Goal: Check status: Check status

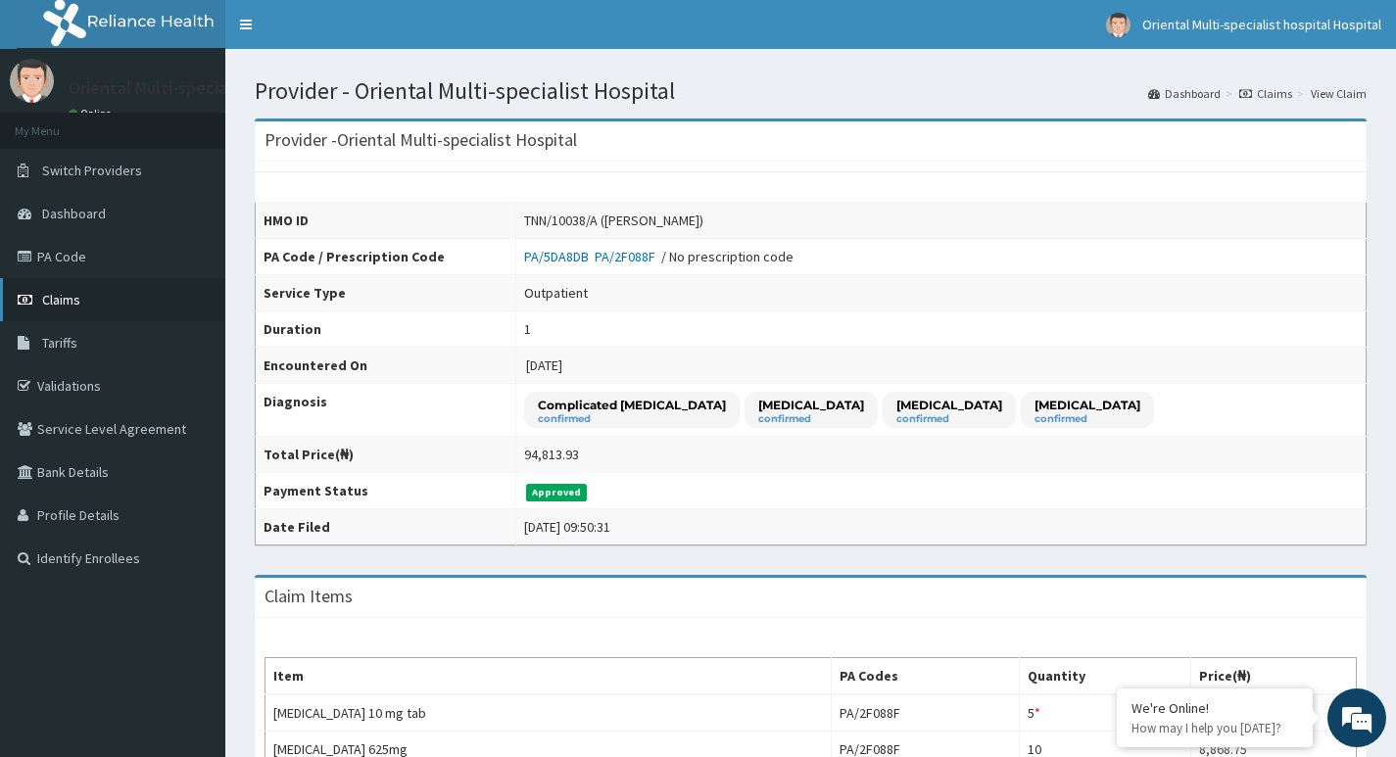
click at [68, 301] on span "Claims" at bounding box center [61, 300] width 38 height 18
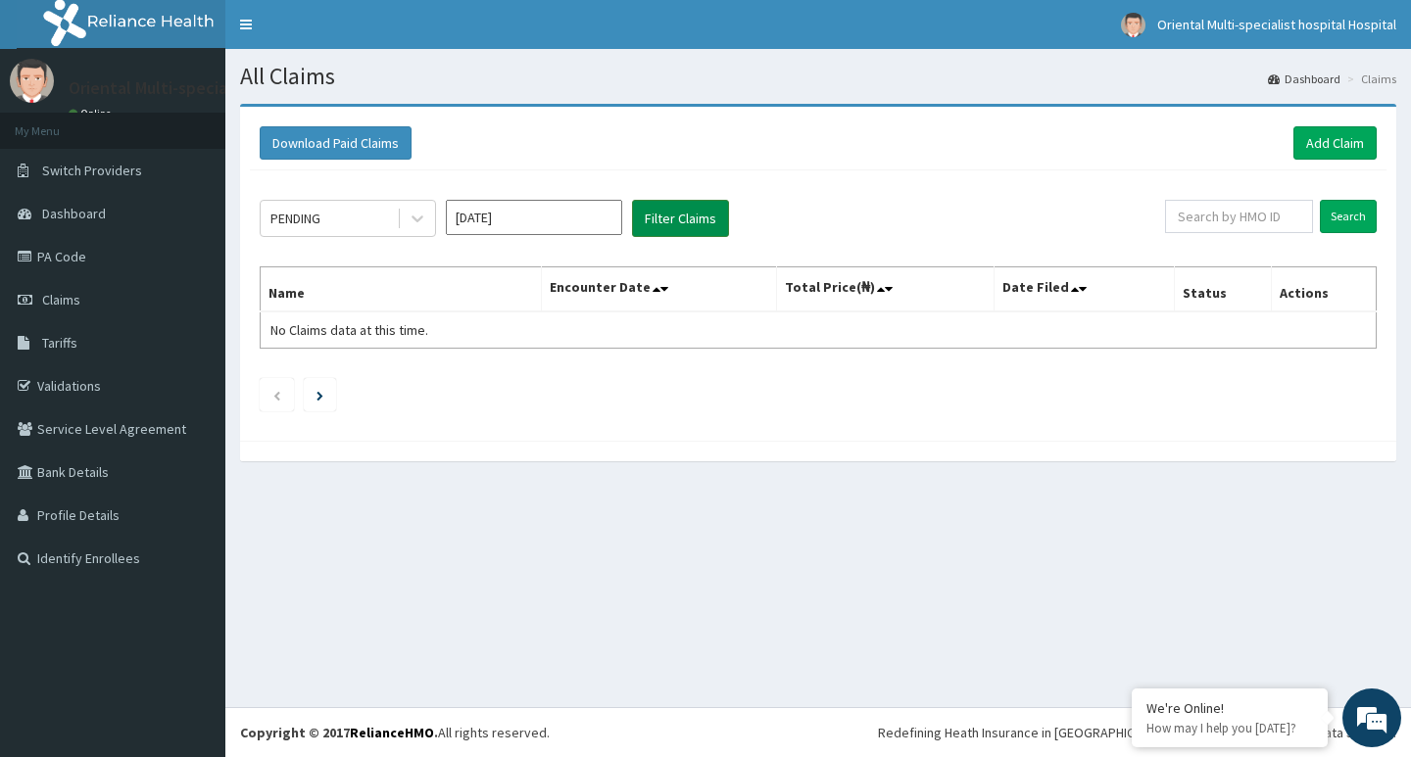
click at [675, 217] on button "Filter Claims" at bounding box center [680, 218] width 97 height 37
click at [324, 216] on div "PENDING" at bounding box center [329, 218] width 136 height 31
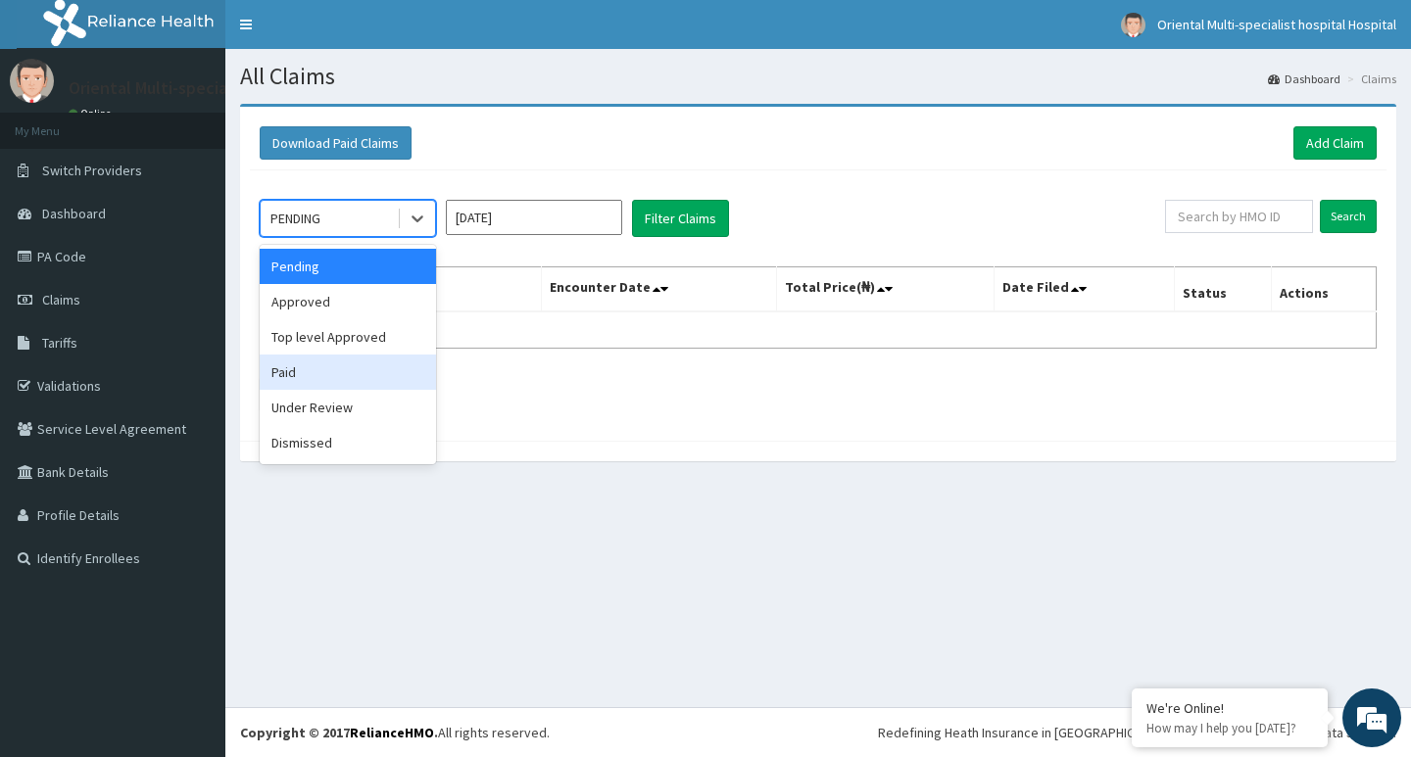
click at [287, 375] on div "Paid" at bounding box center [348, 372] width 176 height 35
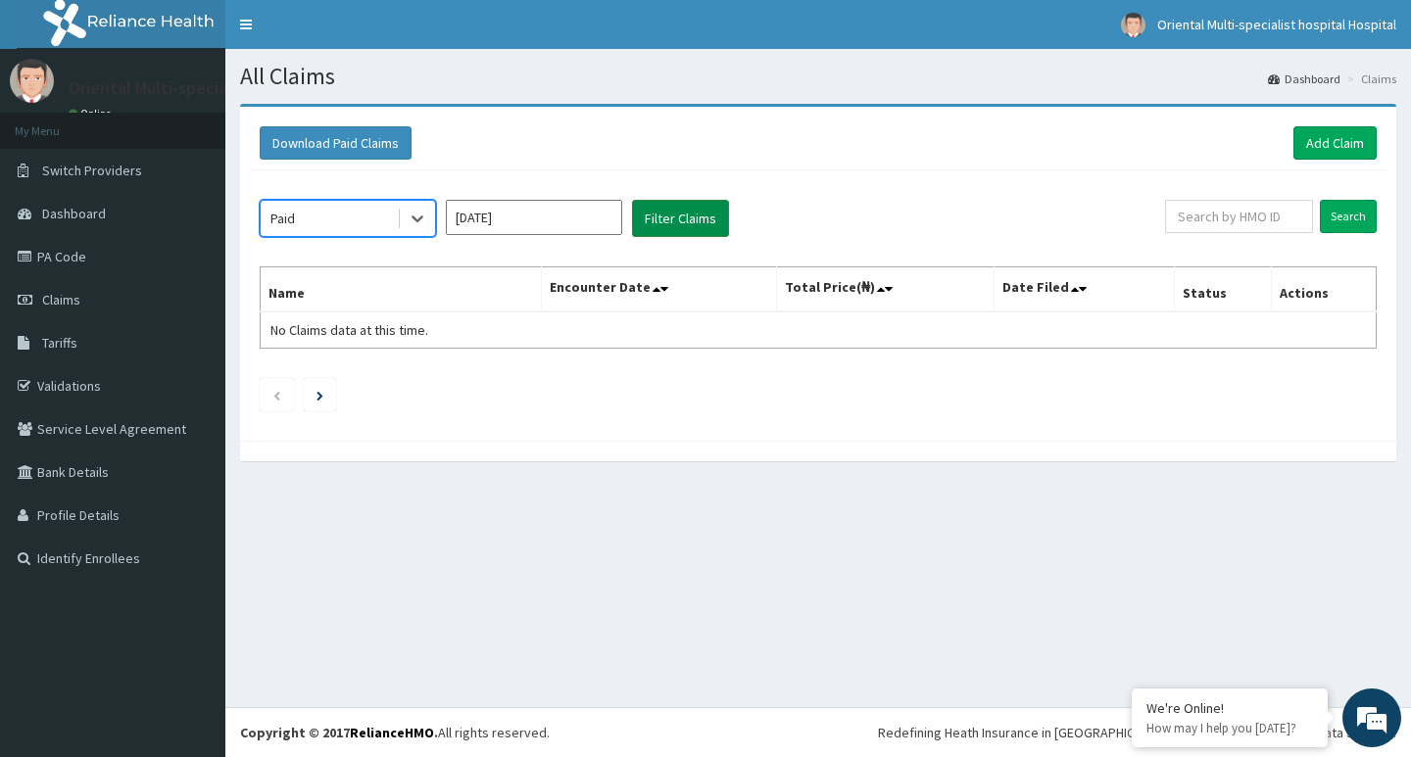
click at [692, 213] on button "Filter Claims" at bounding box center [680, 218] width 97 height 37
click at [525, 218] on input "Aug 2025" at bounding box center [534, 217] width 176 height 35
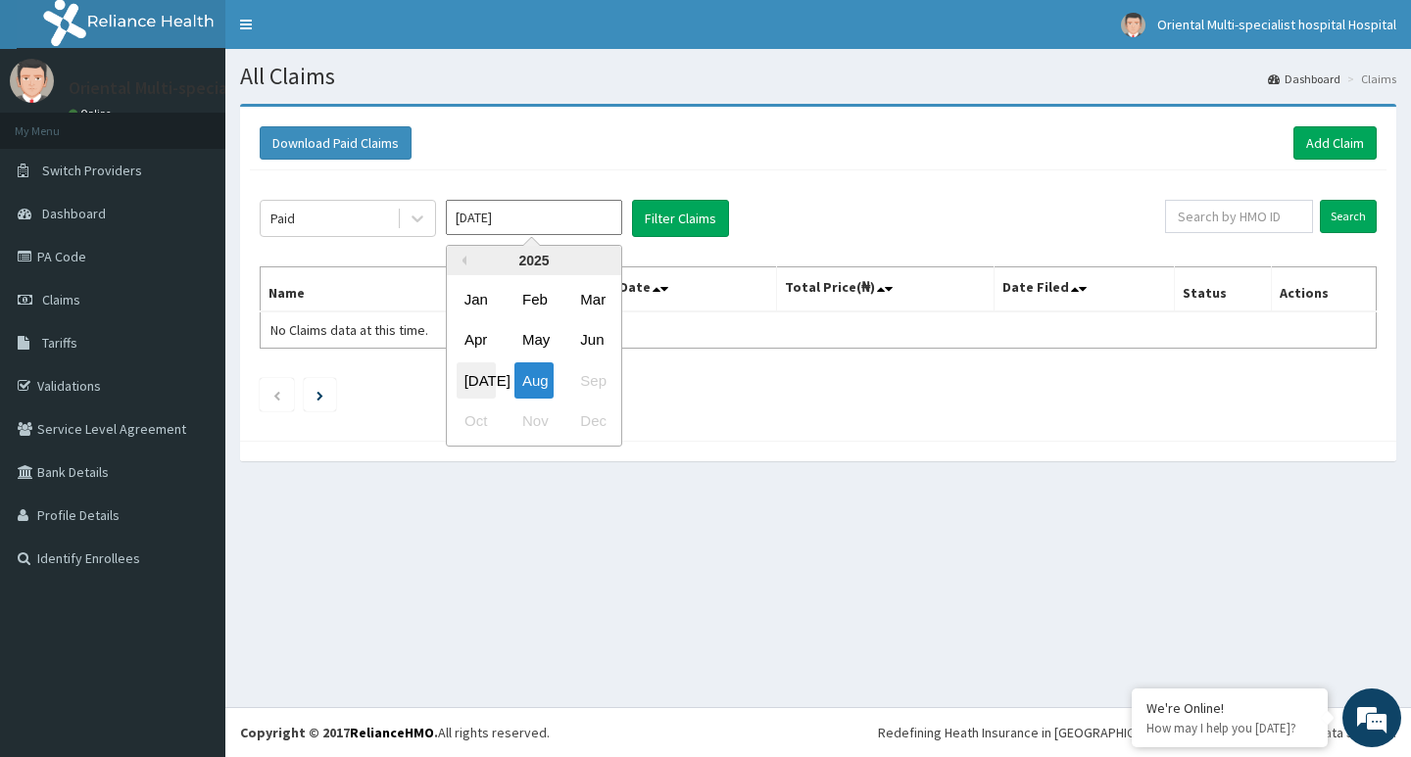
click at [479, 382] on div "Jul" at bounding box center [476, 380] width 39 height 36
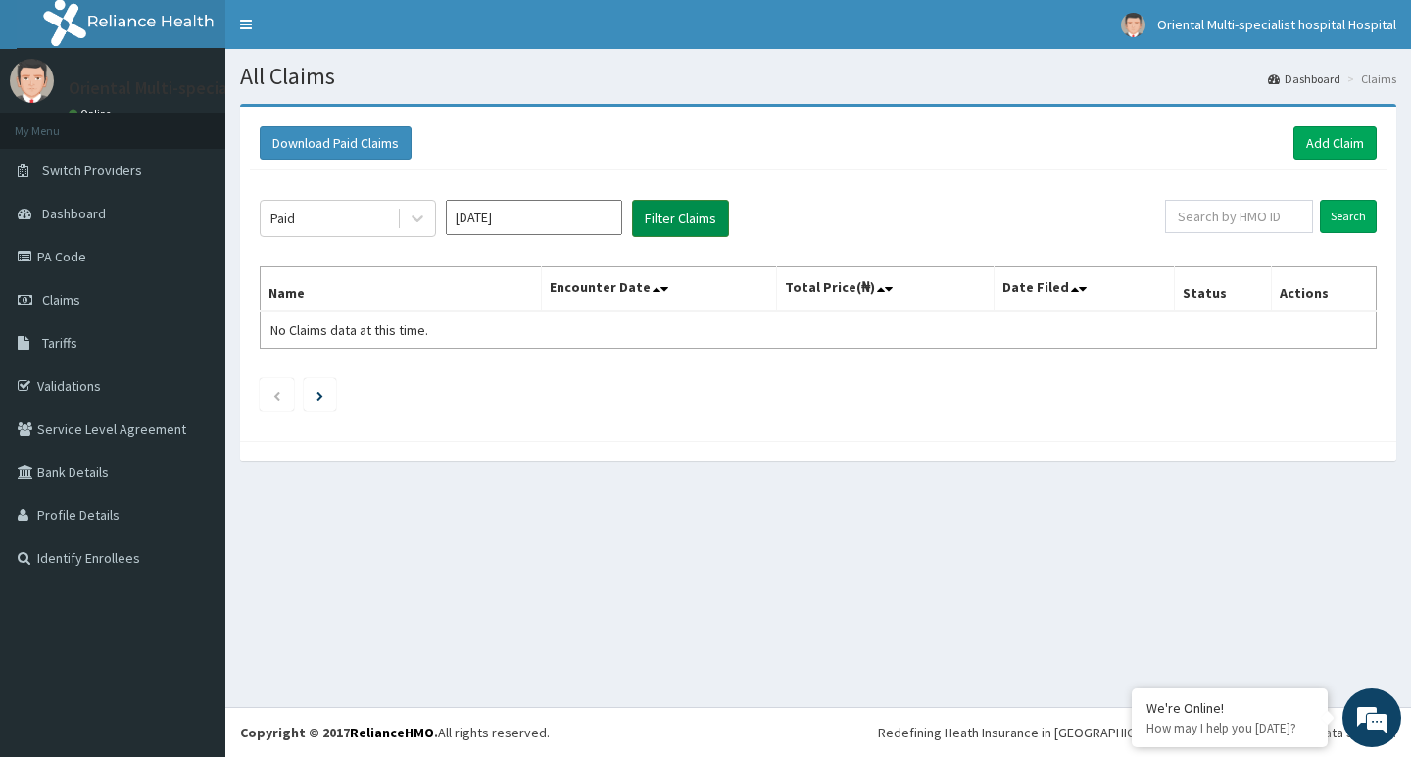
click at [691, 209] on button "Filter Claims" at bounding box center [680, 218] width 97 height 37
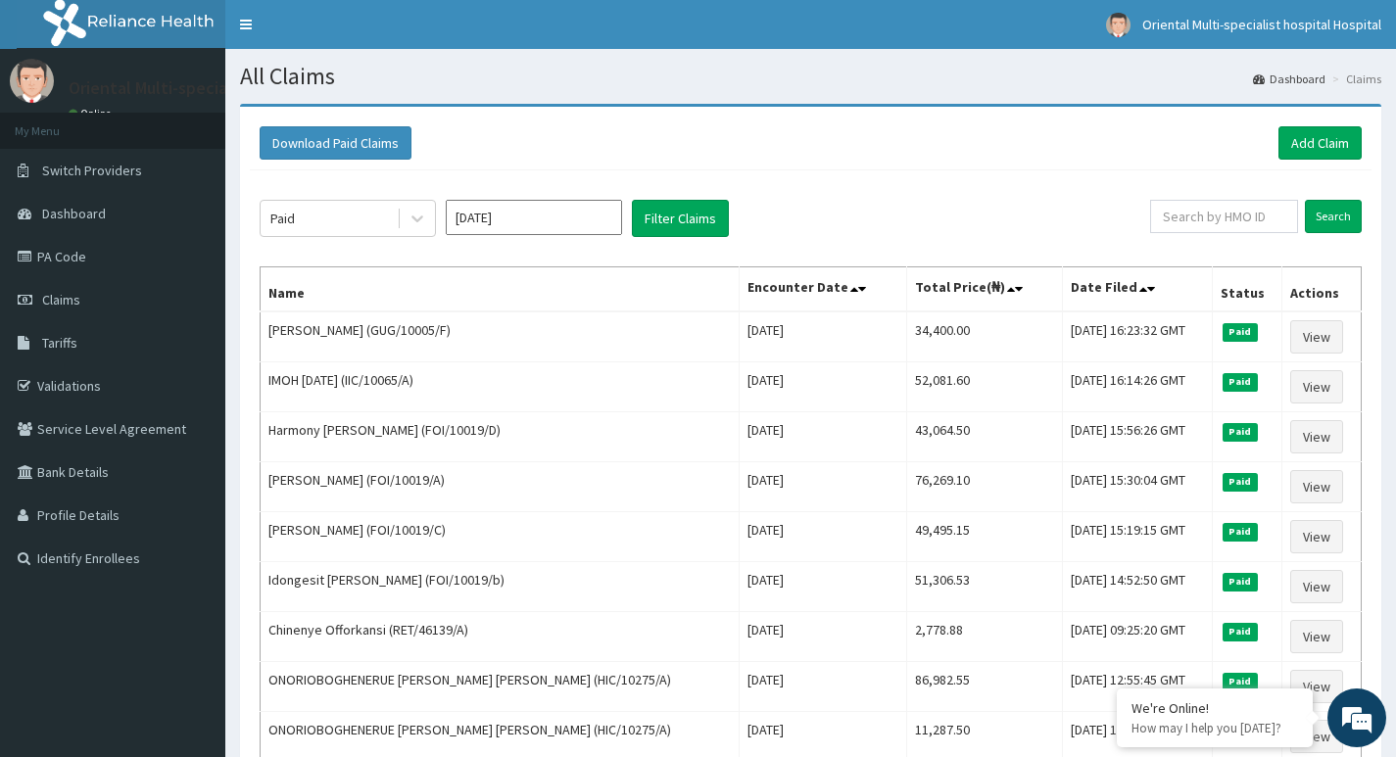
click at [542, 219] on input "Jul 2025" at bounding box center [534, 217] width 176 height 35
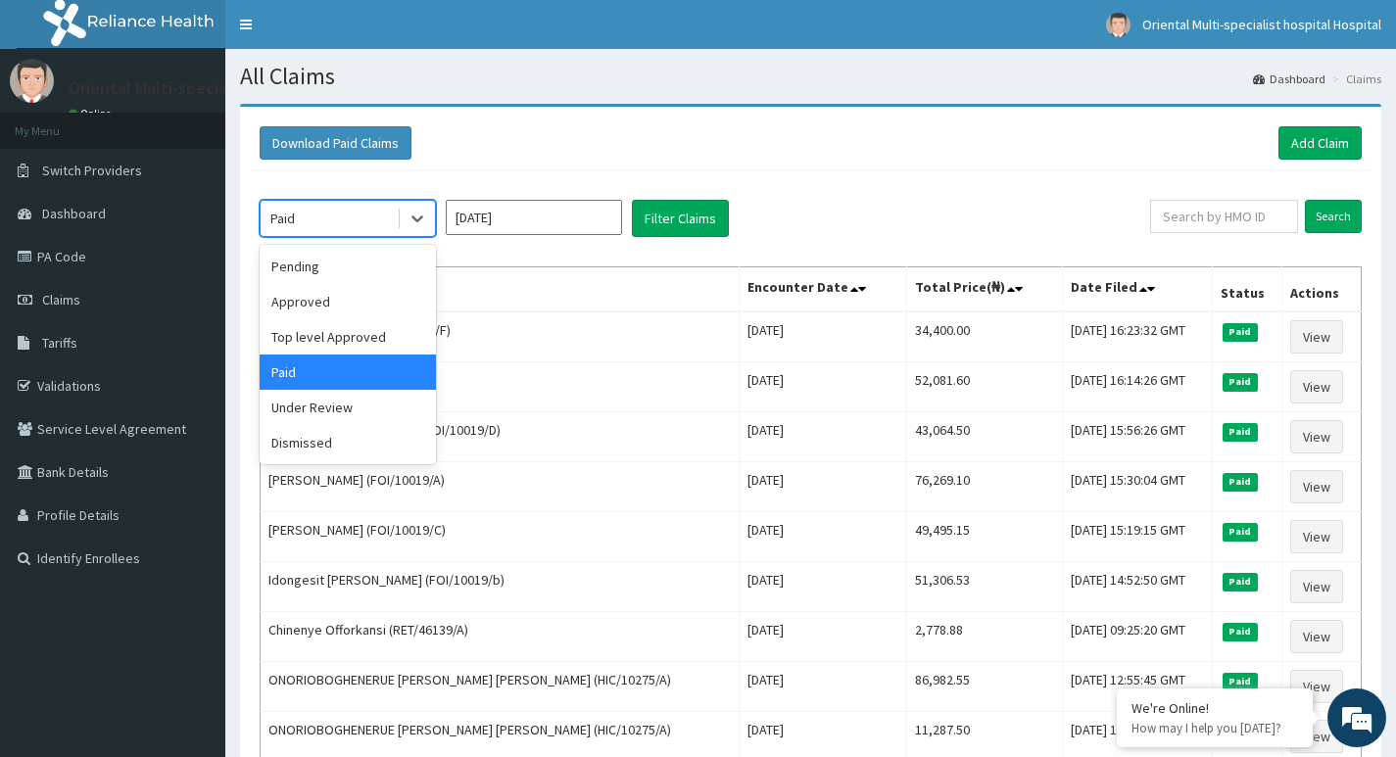
click at [328, 212] on div "Paid" at bounding box center [329, 218] width 136 height 31
click at [324, 439] on div "Dismissed" at bounding box center [348, 442] width 176 height 35
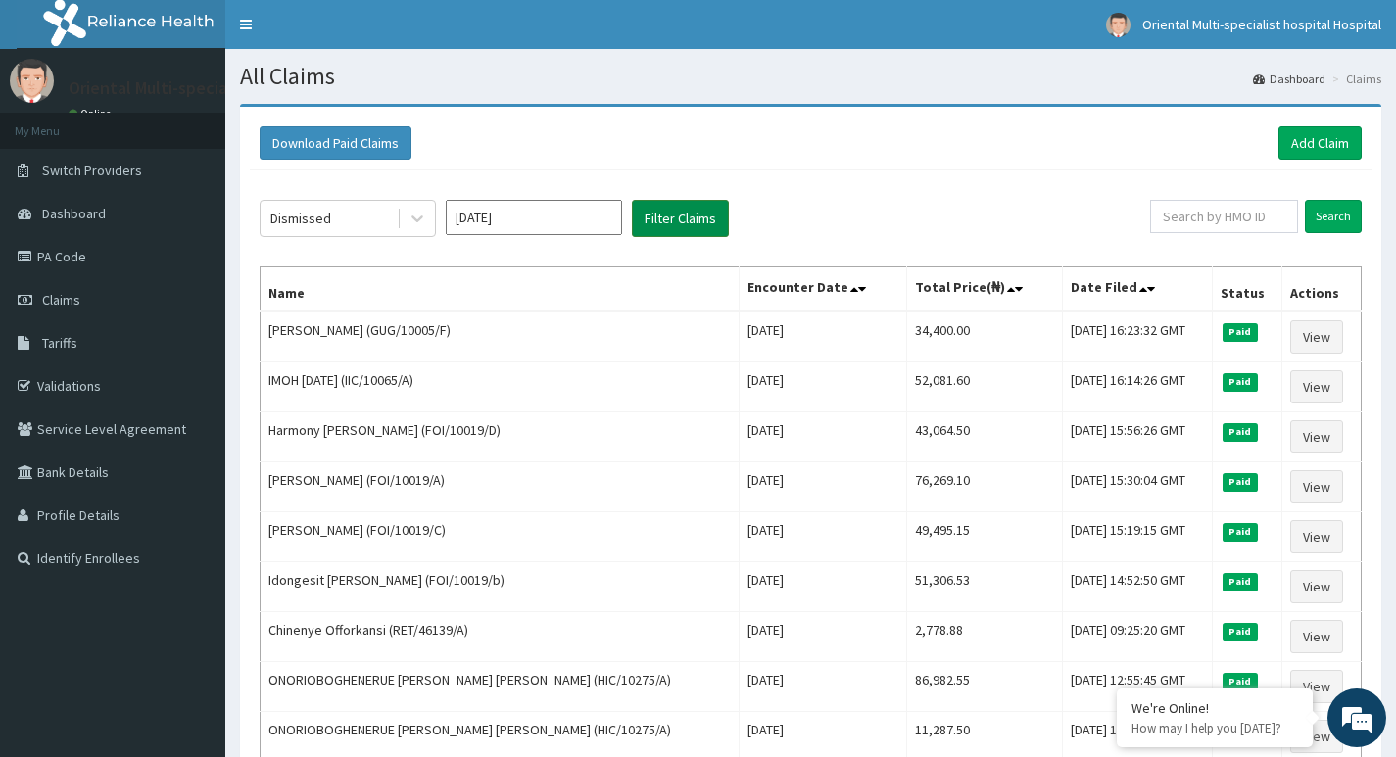
click at [677, 217] on button "Filter Claims" at bounding box center [680, 218] width 97 height 37
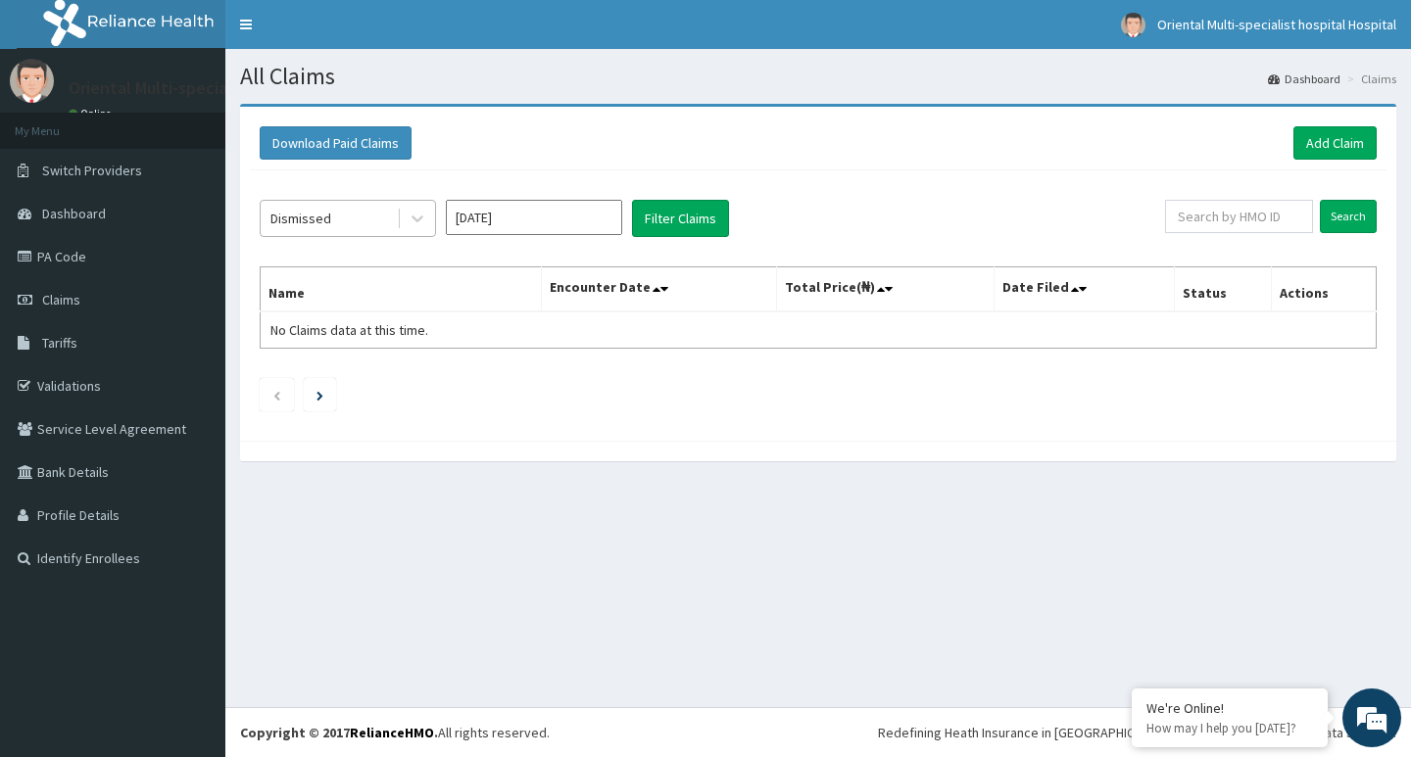
click at [312, 207] on div "Dismissed" at bounding box center [329, 218] width 136 height 31
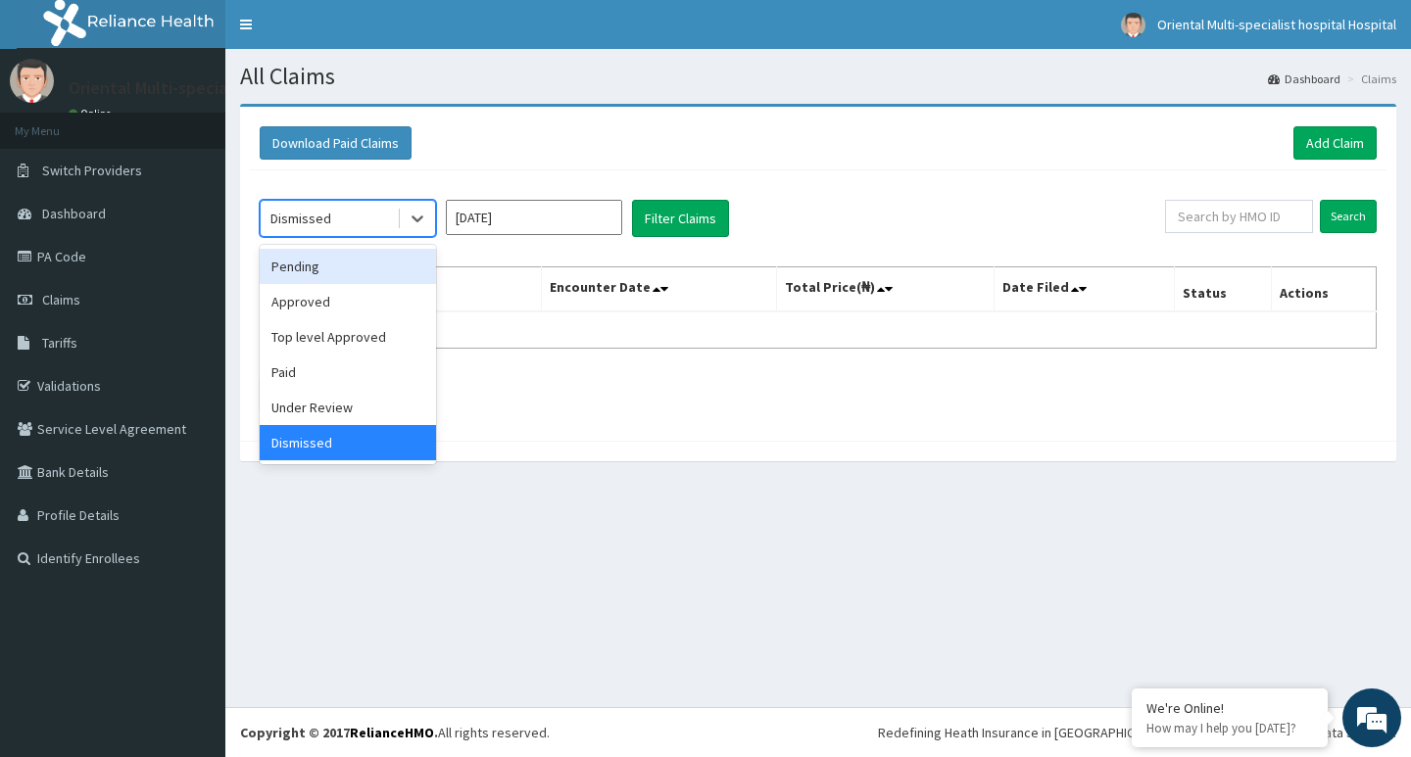
click at [311, 269] on div "Pending" at bounding box center [348, 266] width 176 height 35
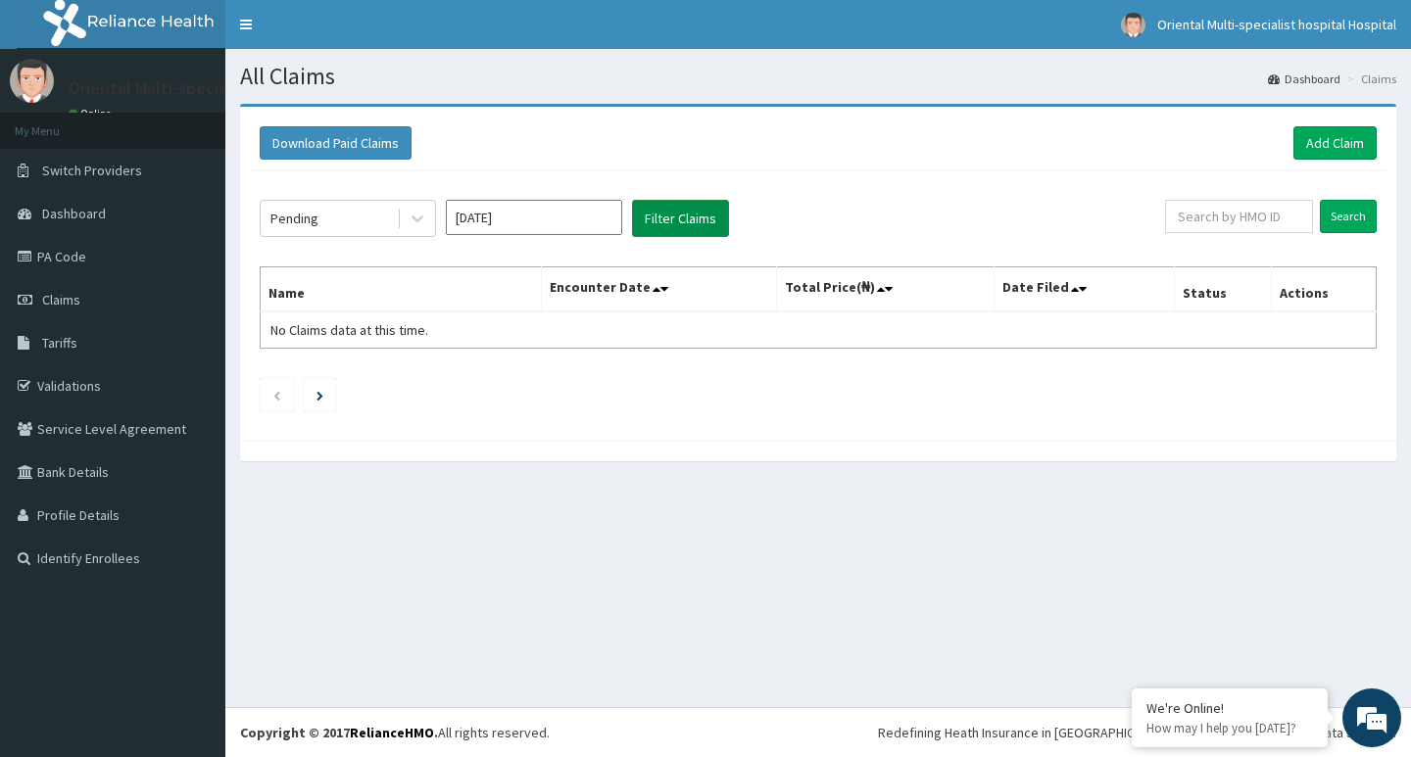
click at [686, 214] on button "Filter Claims" at bounding box center [680, 218] width 97 height 37
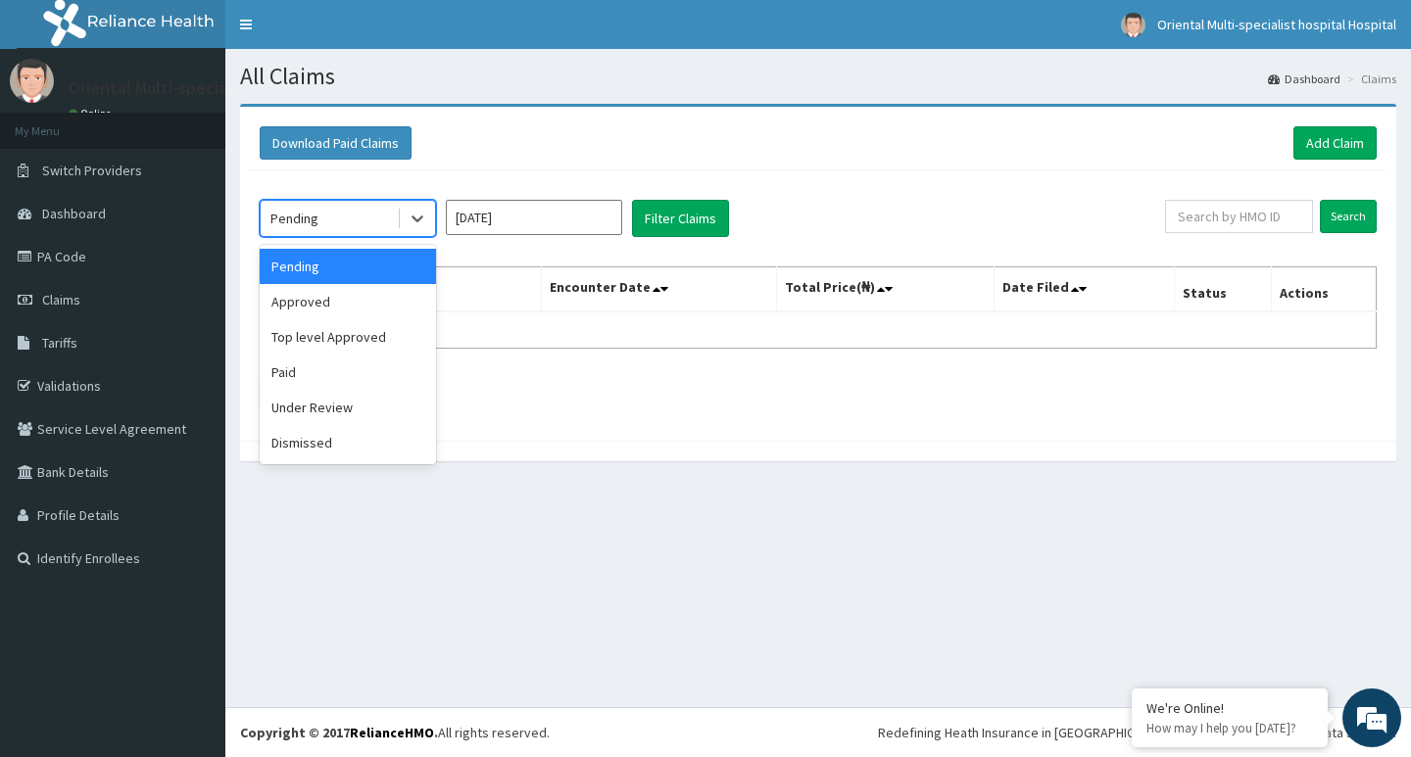
click at [324, 218] on div "Pending" at bounding box center [329, 218] width 136 height 31
click at [304, 308] on div "Approved" at bounding box center [348, 301] width 176 height 35
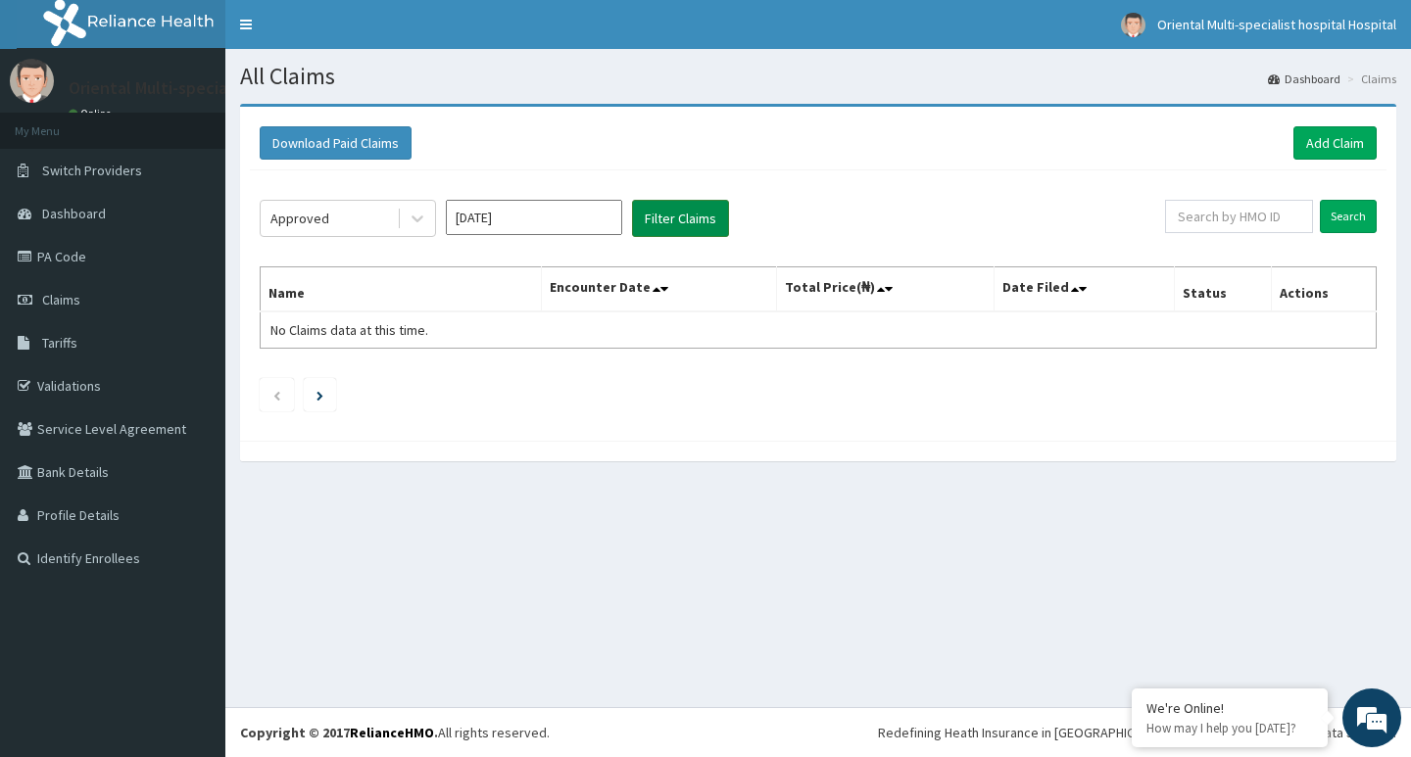
click at [702, 211] on button "Filter Claims" at bounding box center [680, 218] width 97 height 37
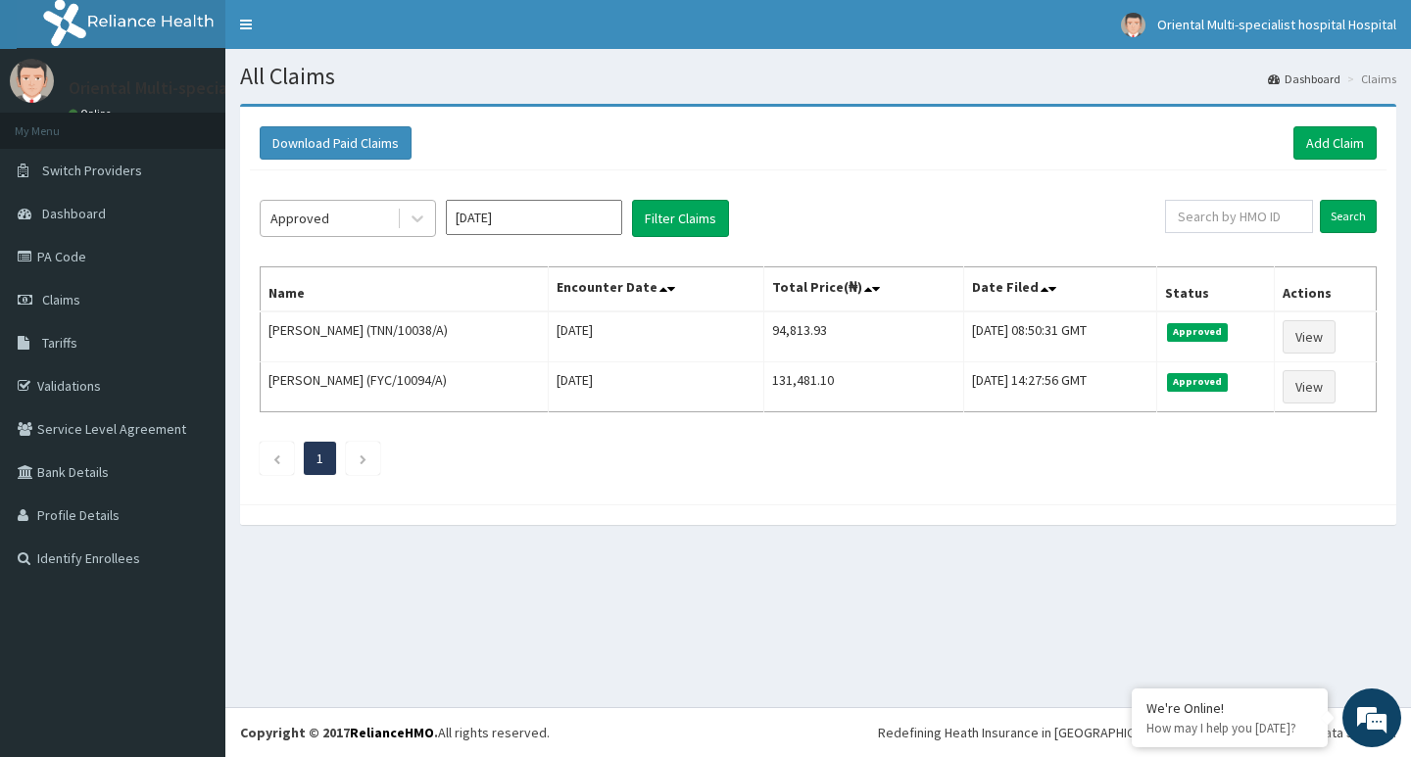
click at [364, 217] on div "Approved" at bounding box center [329, 218] width 136 height 31
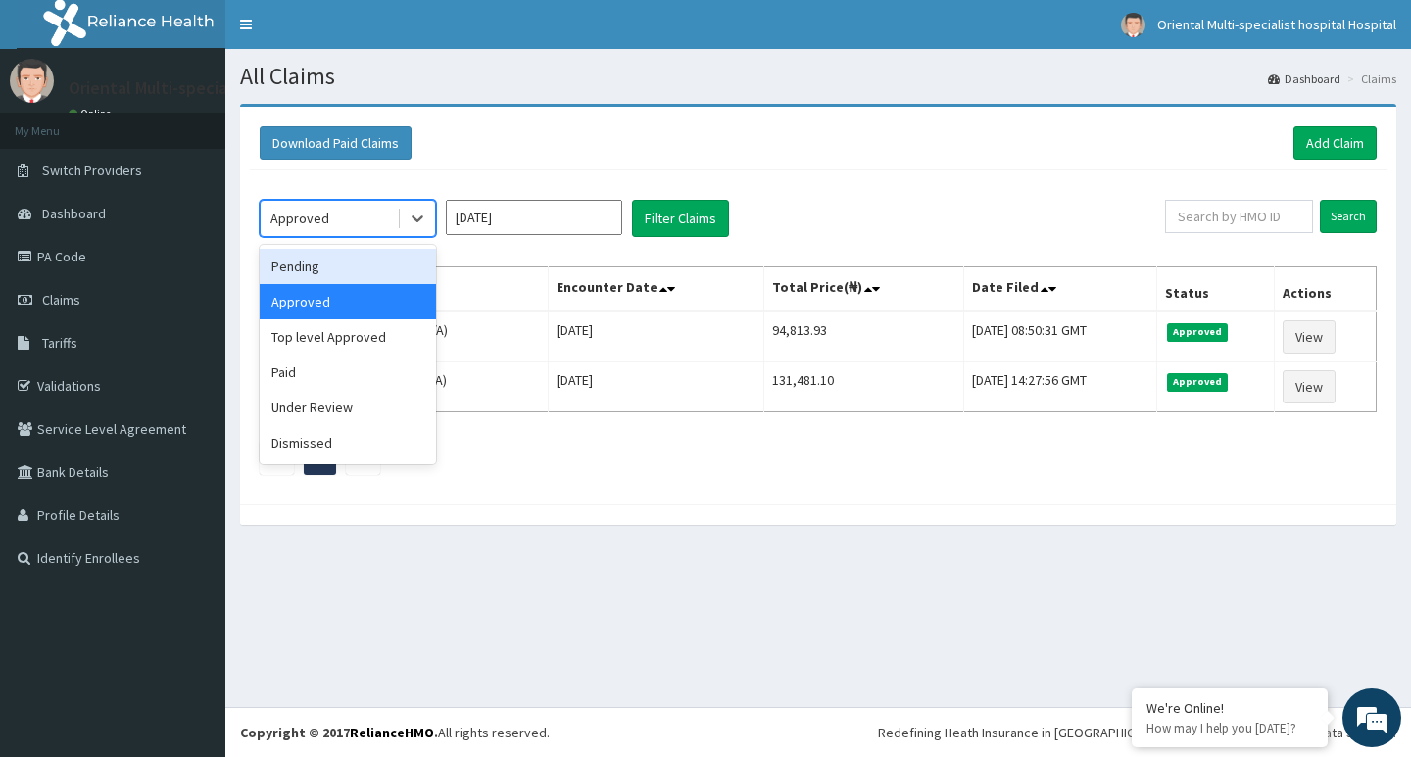
click at [325, 265] on div "Pending" at bounding box center [348, 266] width 176 height 35
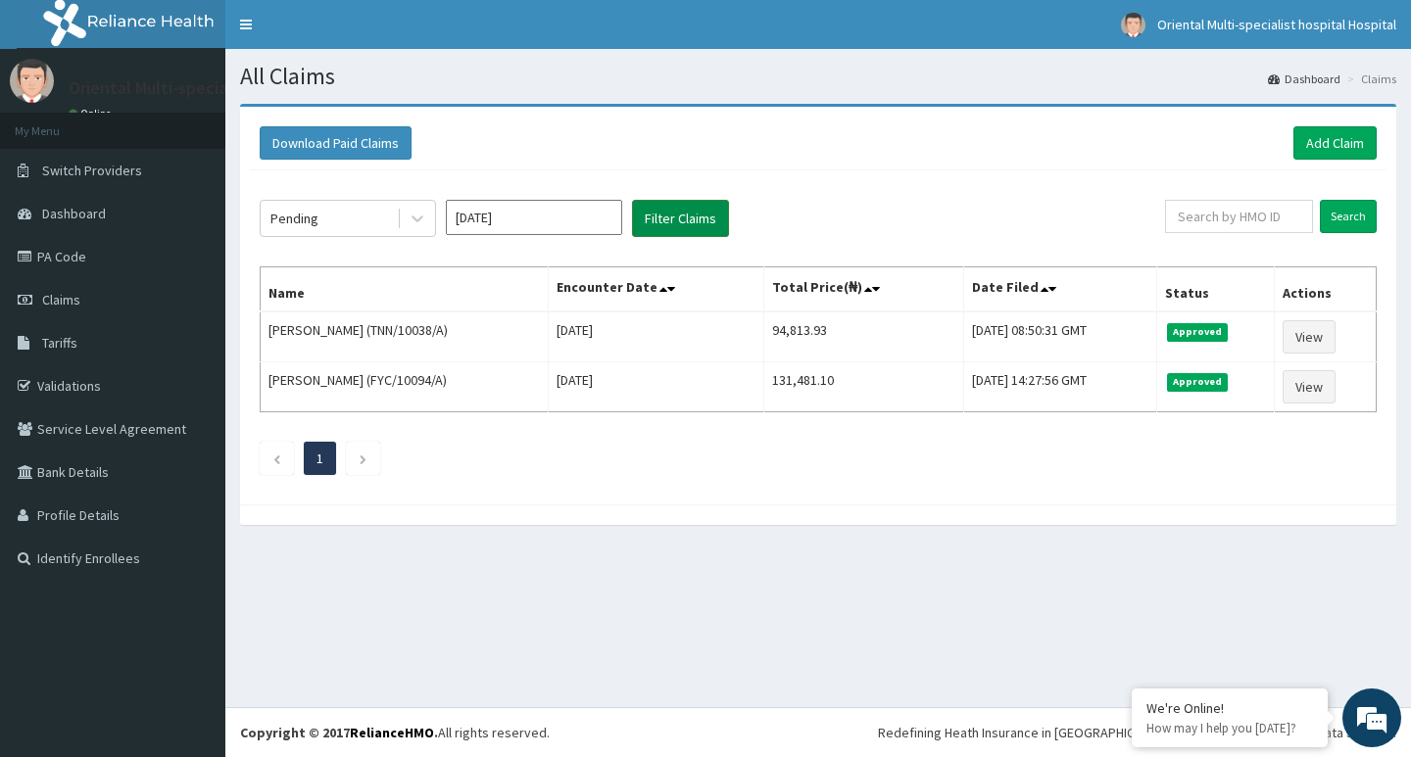
click at [691, 217] on button "Filter Claims" at bounding box center [680, 218] width 97 height 37
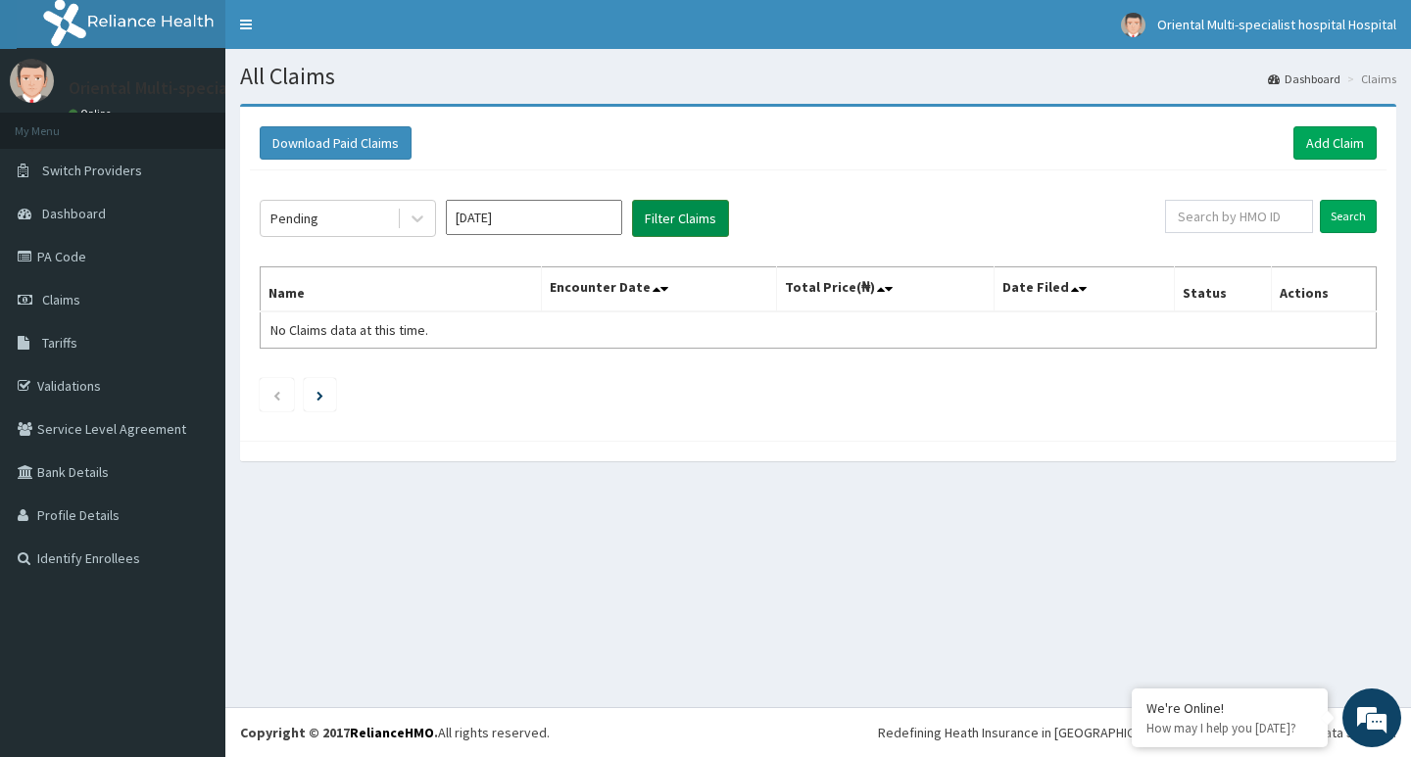
click at [691, 217] on button "Filter Claims" at bounding box center [680, 218] width 97 height 37
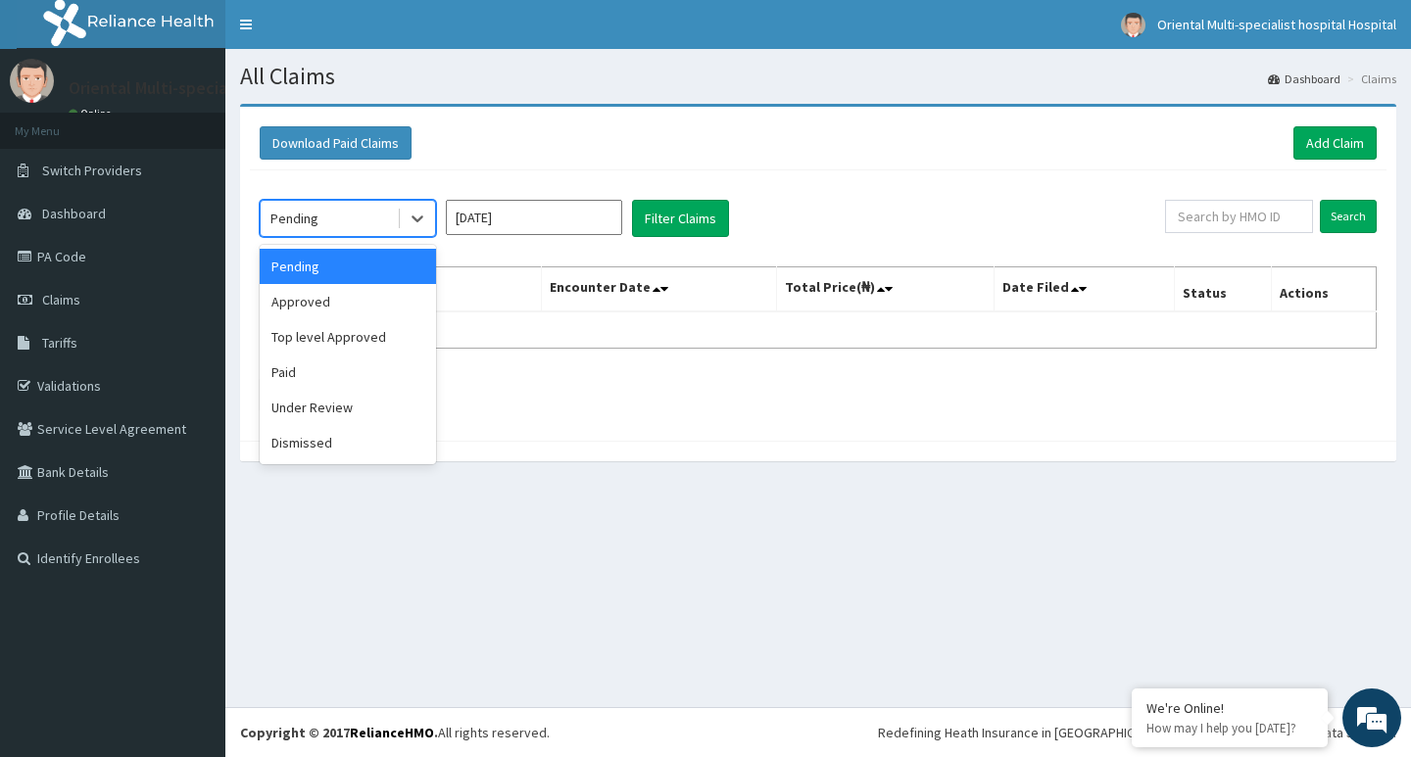
click at [333, 218] on div "Pending" at bounding box center [329, 218] width 136 height 31
click at [545, 214] on input "Jul 2025" at bounding box center [534, 217] width 176 height 35
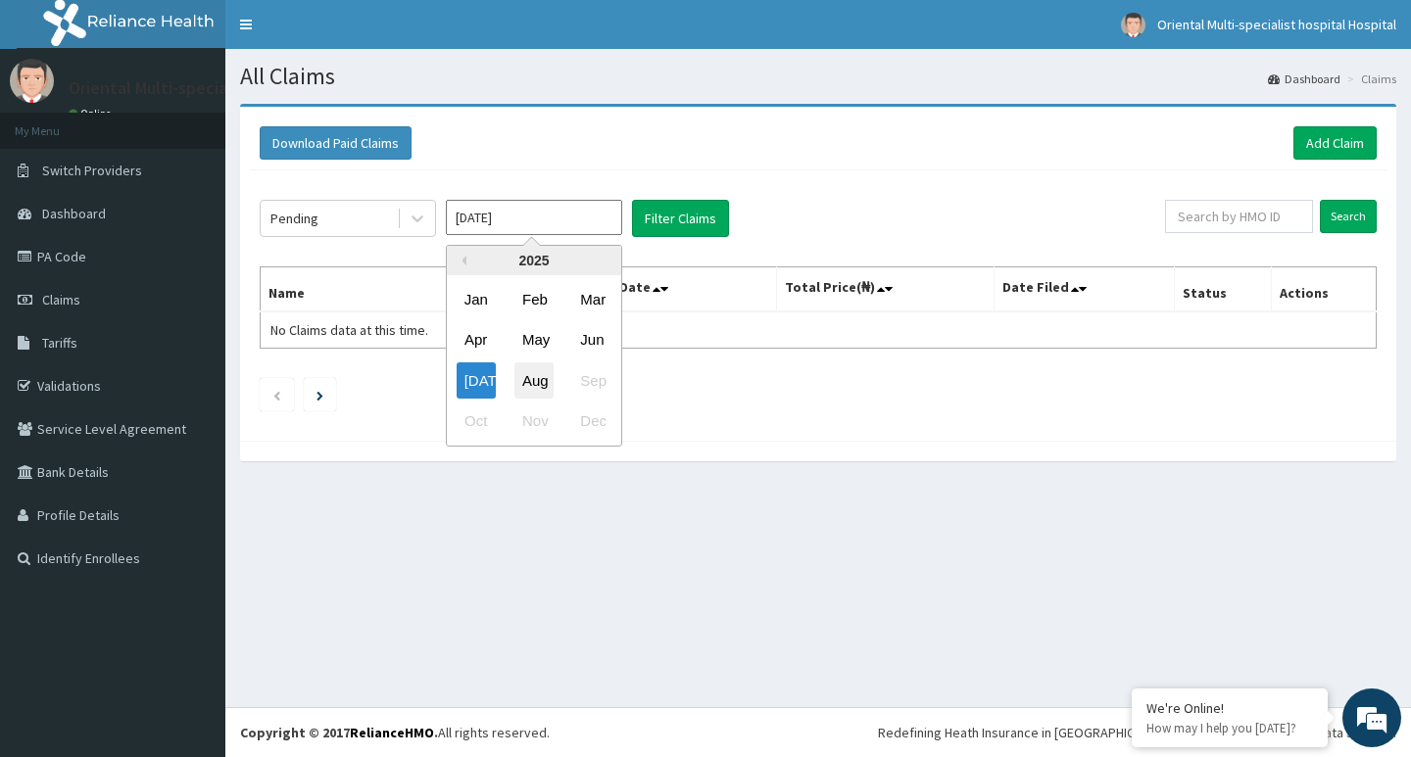
click at [536, 379] on div "Aug" at bounding box center [533, 380] width 39 height 36
type input "Aug 2025"
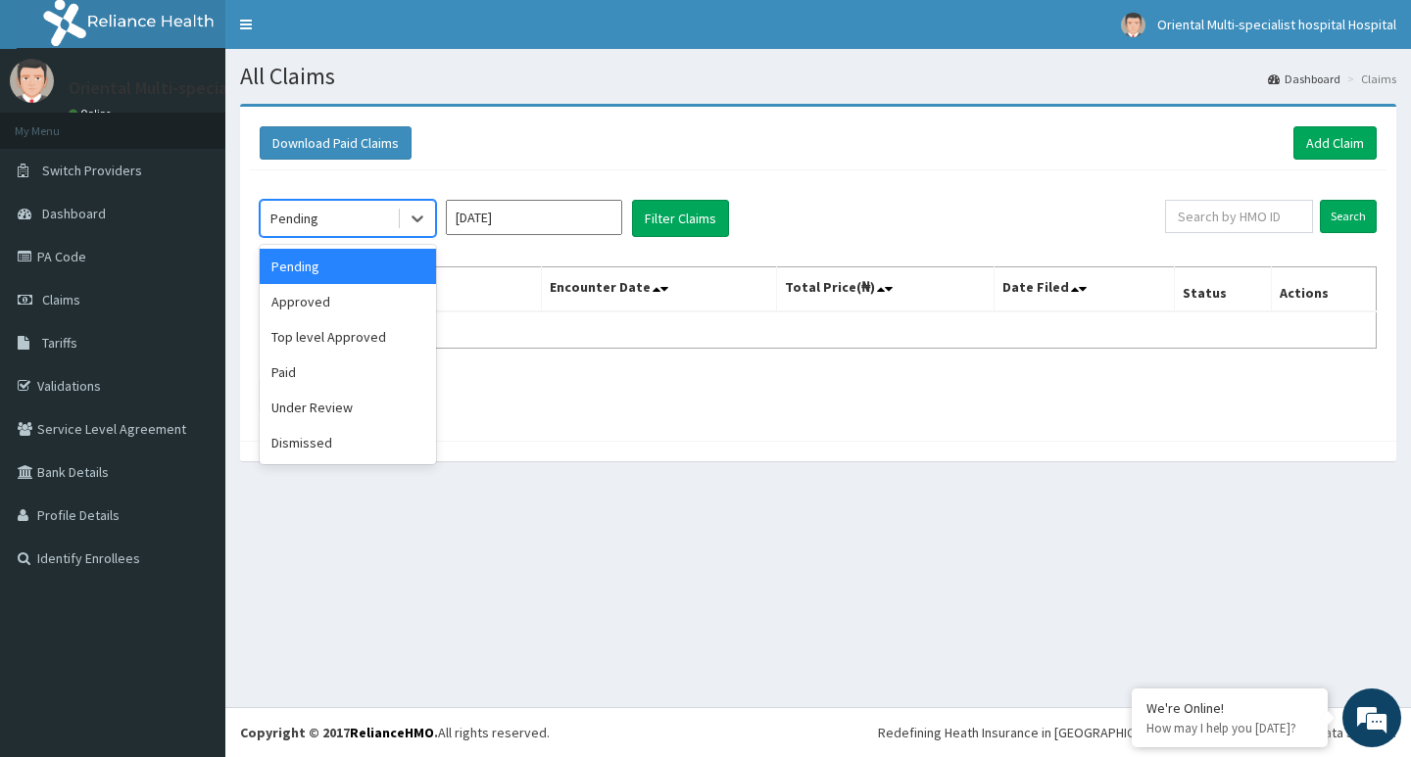
click at [336, 222] on div "Pending" at bounding box center [329, 218] width 136 height 31
click at [688, 217] on button "Filter Claims" at bounding box center [680, 218] width 97 height 37
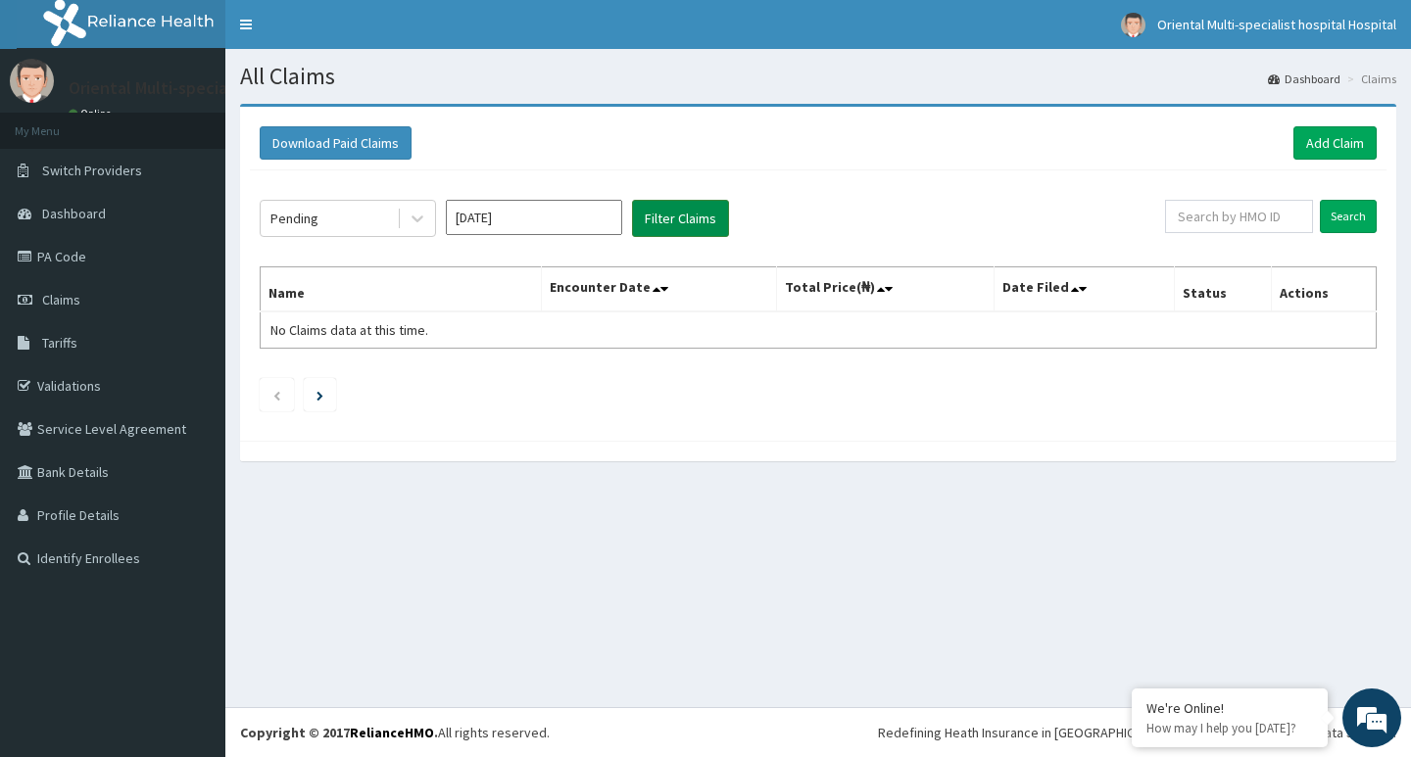
click at [688, 217] on button "Filter Claims" at bounding box center [680, 218] width 97 height 37
click at [686, 219] on button "Filter Claims" at bounding box center [680, 218] width 97 height 37
click at [685, 219] on button "Filter Claims" at bounding box center [680, 218] width 97 height 37
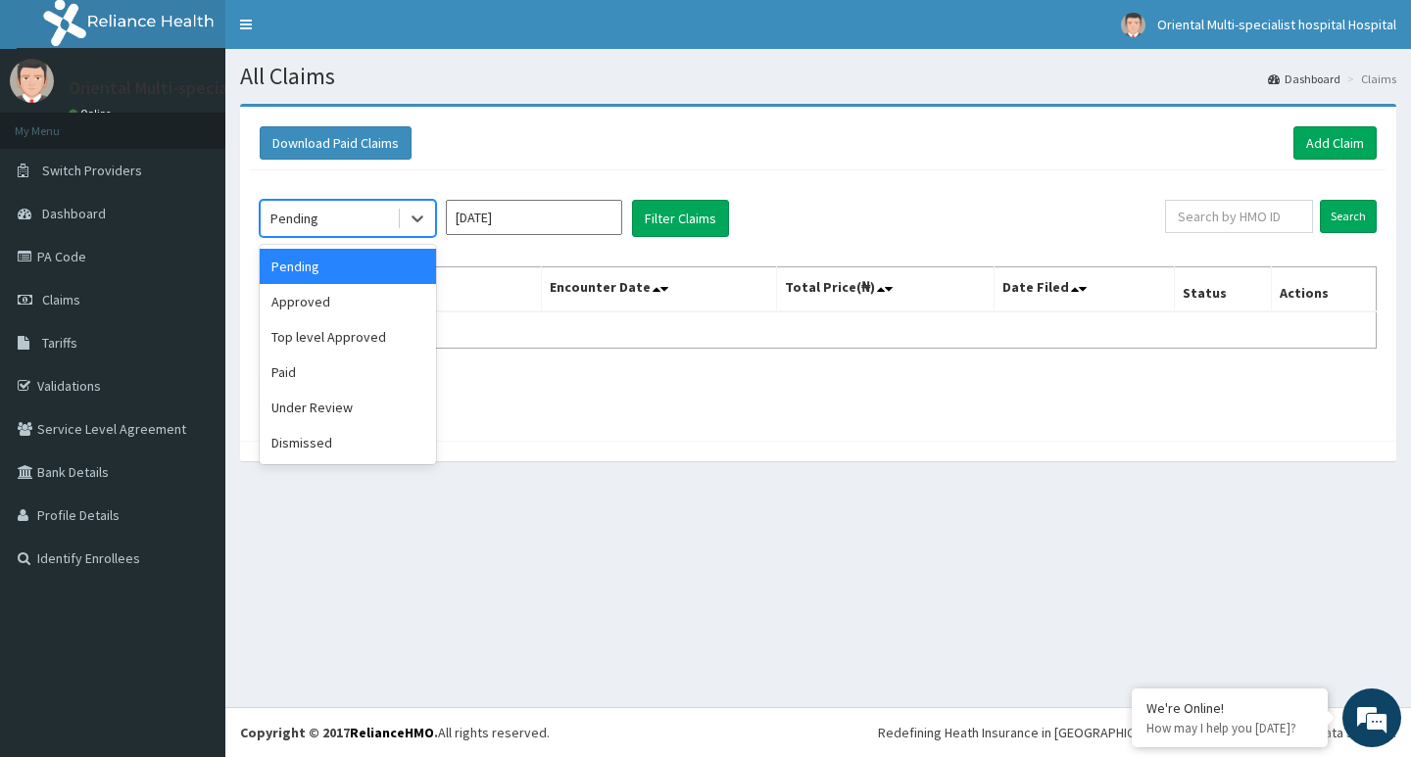
click at [321, 225] on div "Pending" at bounding box center [329, 218] width 136 height 31
click at [311, 308] on div "Approved" at bounding box center [348, 301] width 176 height 35
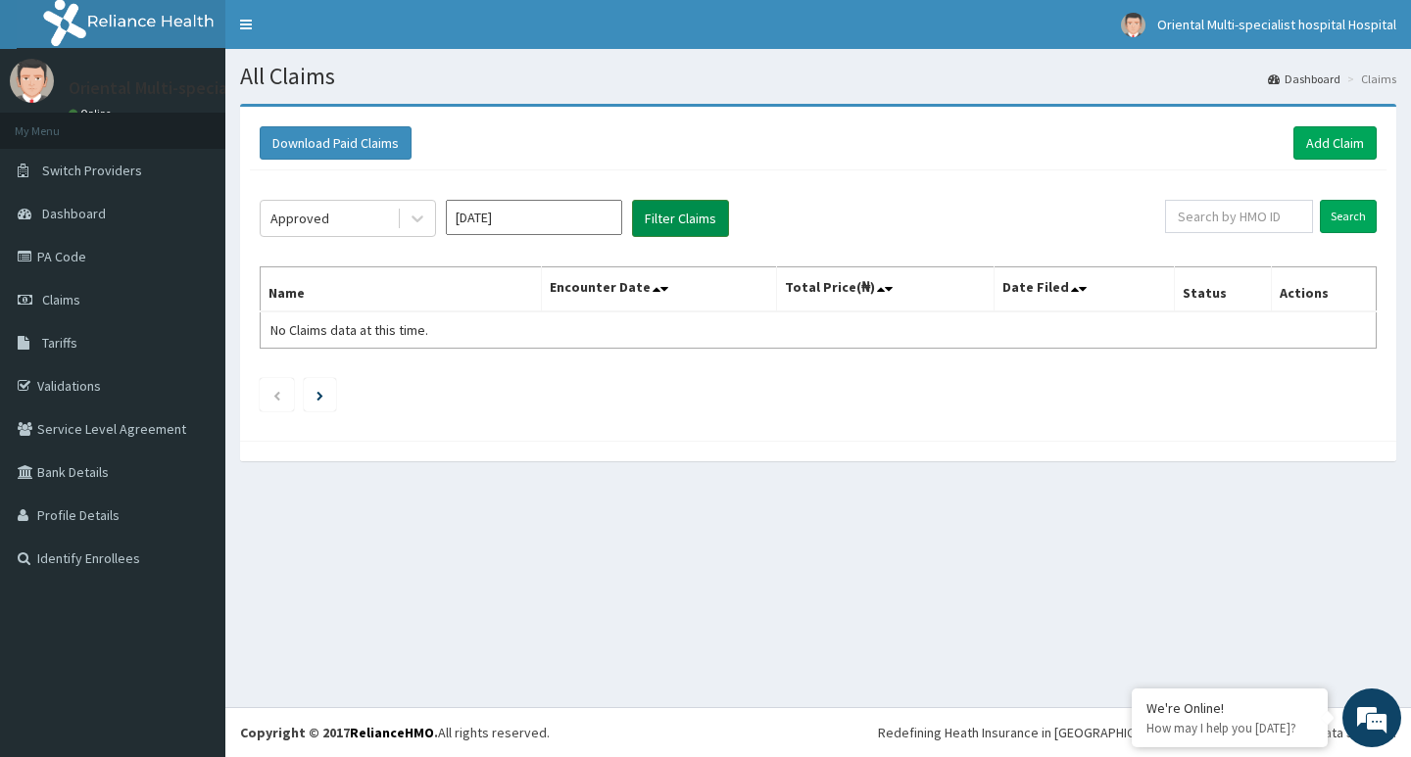
click at [686, 224] on button "Filter Claims" at bounding box center [680, 218] width 97 height 37
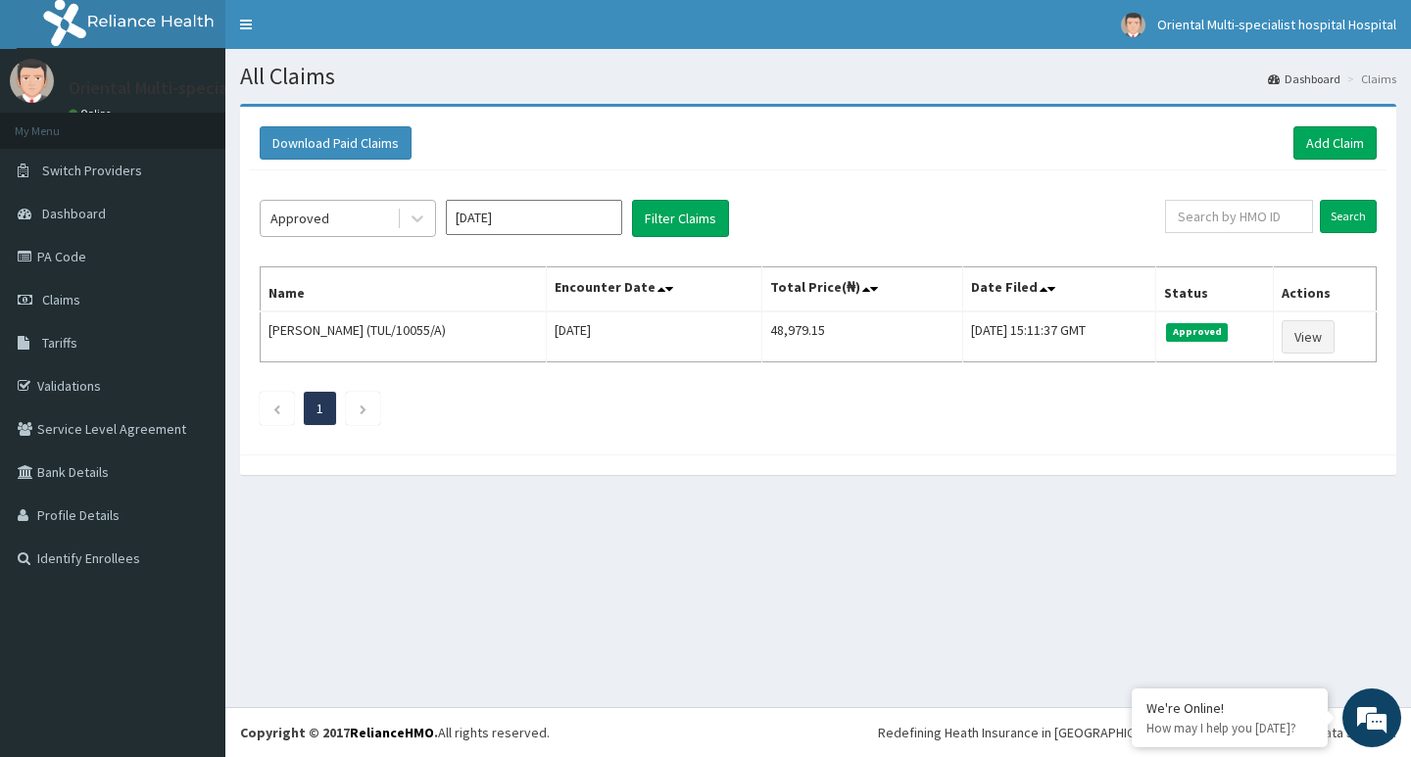
click at [370, 218] on div "Approved" at bounding box center [329, 218] width 136 height 31
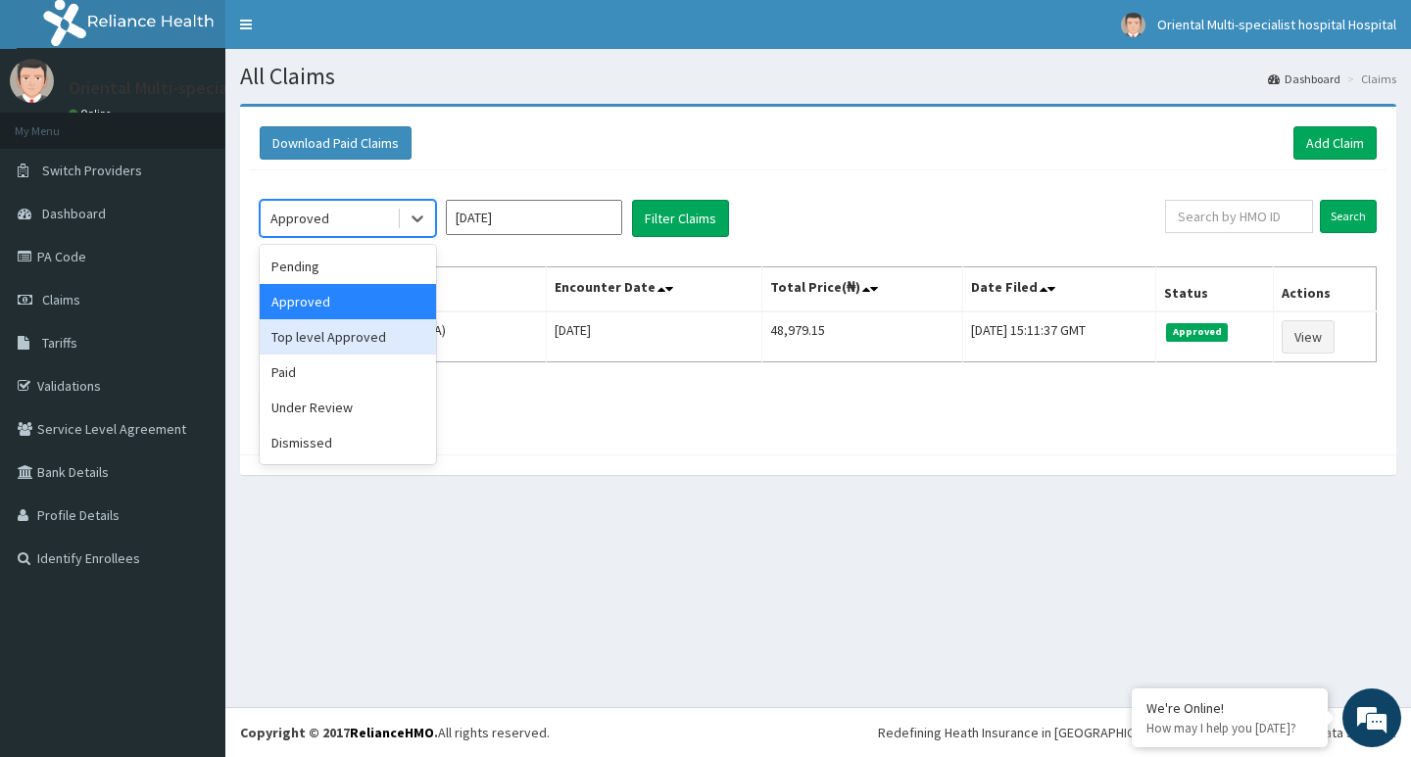
click at [322, 337] on div "Top level Approved" at bounding box center [348, 336] width 176 height 35
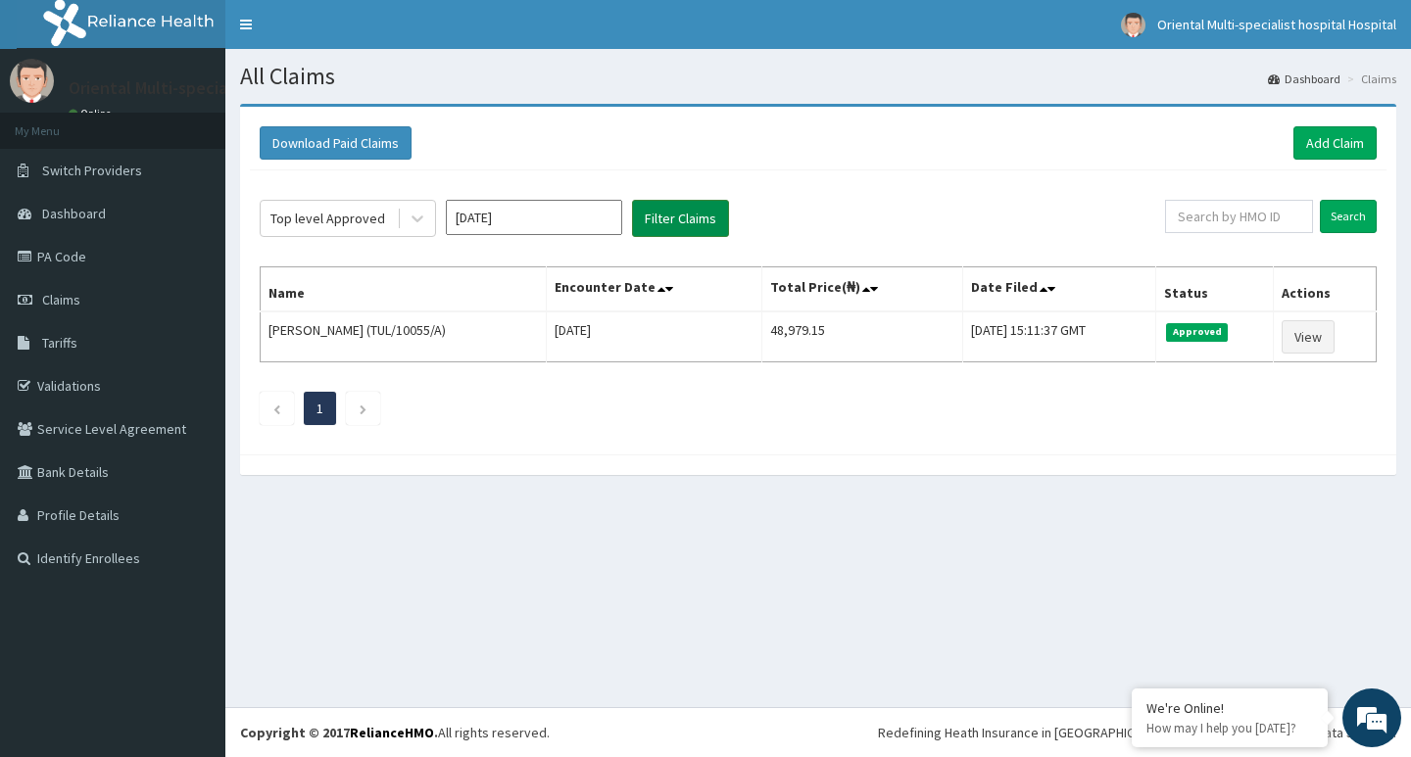
click at [698, 216] on button "Filter Claims" at bounding box center [680, 218] width 97 height 37
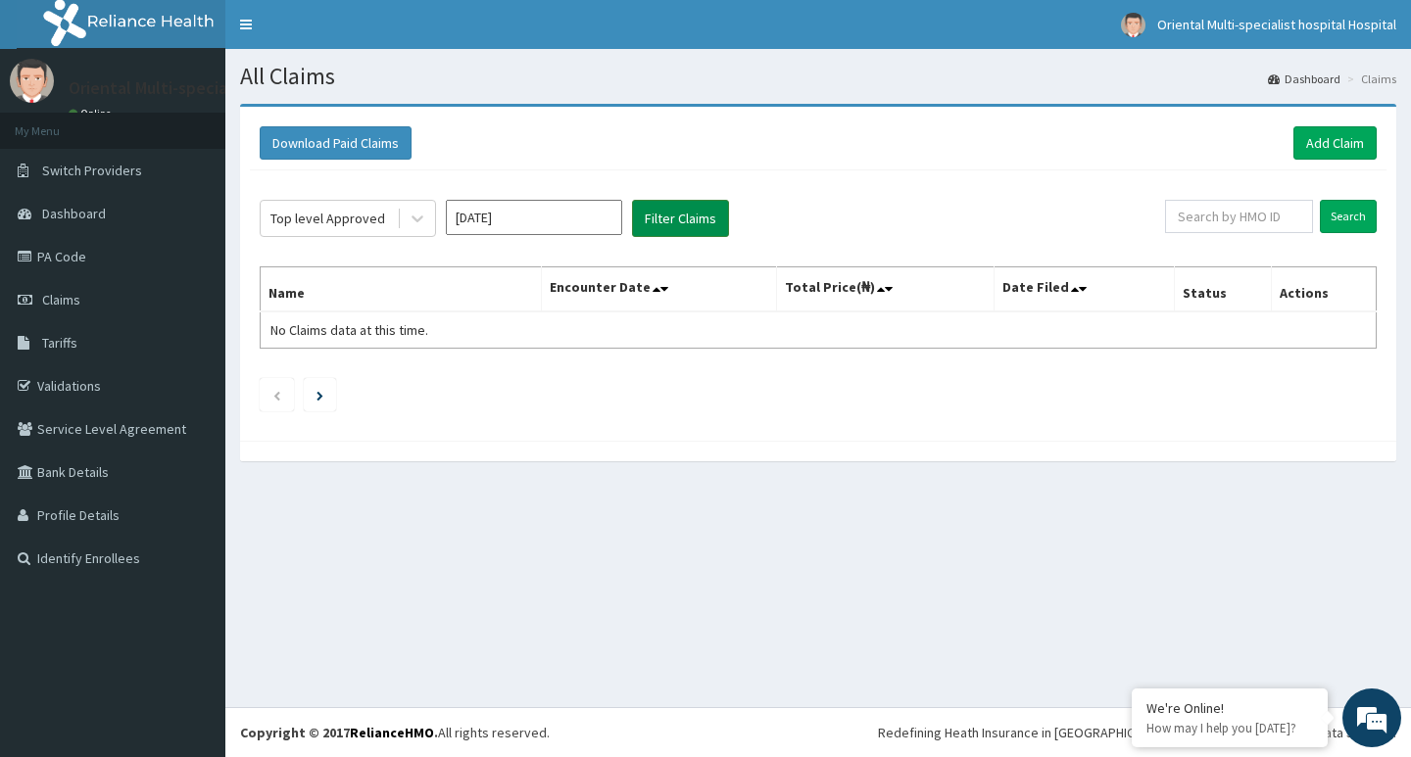
click at [693, 216] on button "Filter Claims" at bounding box center [680, 218] width 97 height 37
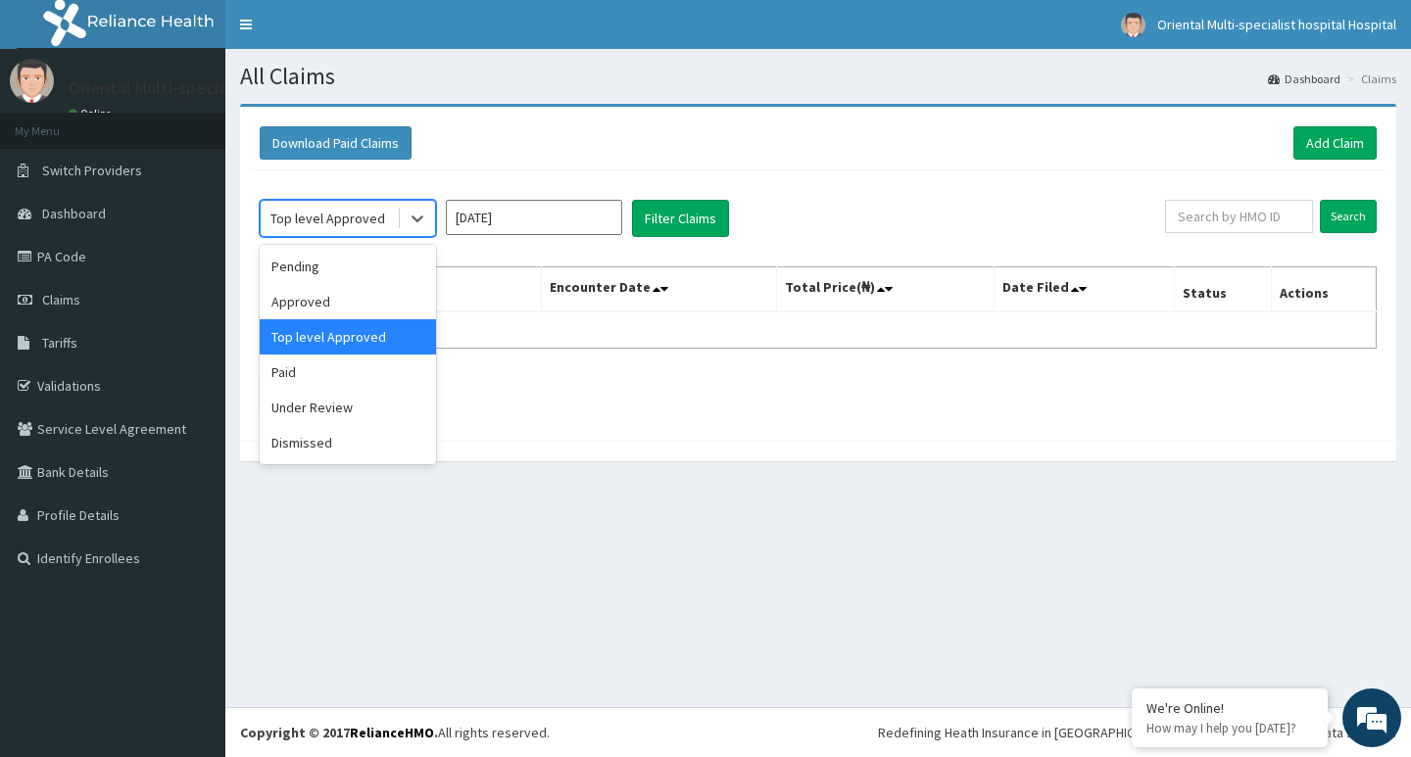
click at [341, 215] on div "Top level Approved" at bounding box center [327, 219] width 115 height 20
click at [288, 366] on div "Paid" at bounding box center [348, 372] width 176 height 35
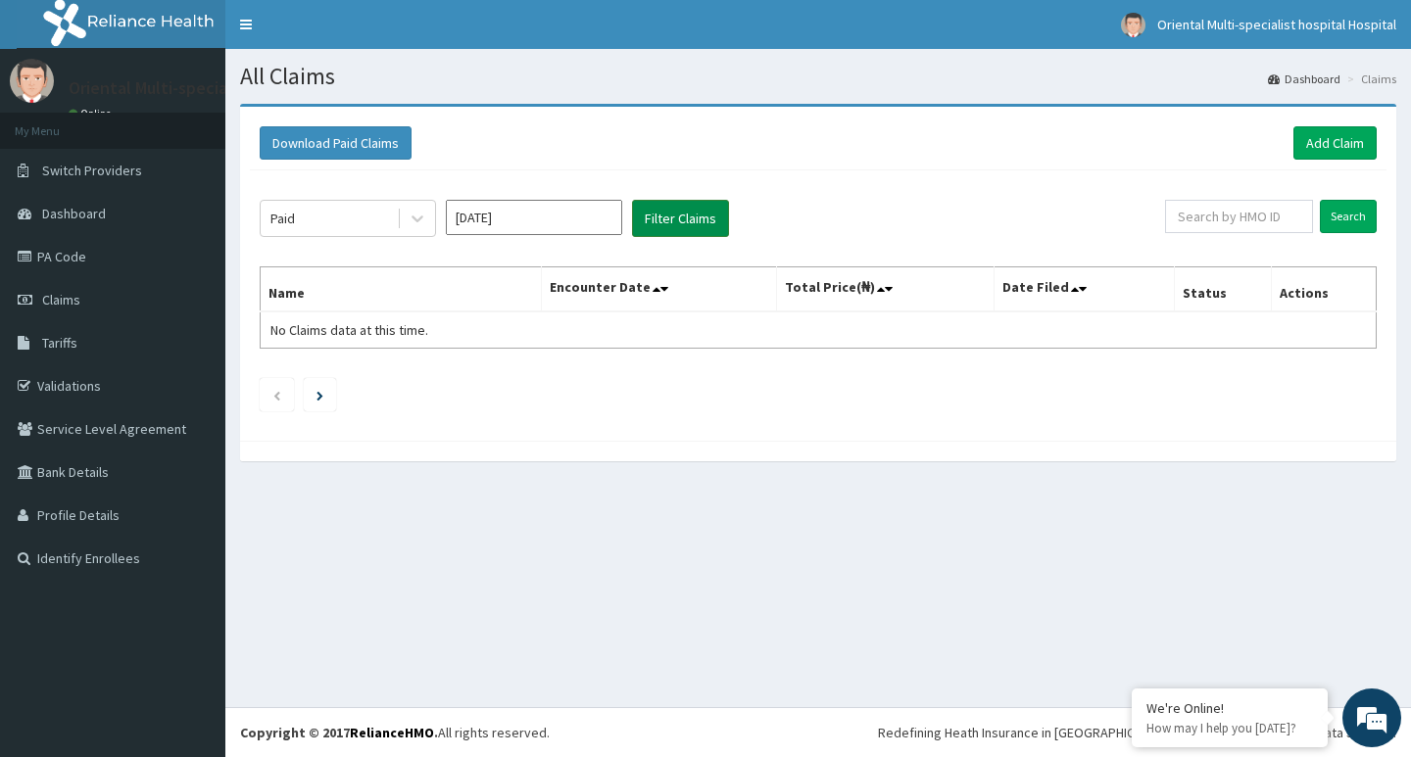
click at [657, 217] on button "Filter Claims" at bounding box center [680, 218] width 97 height 37
click at [676, 211] on button "Filter Claims" at bounding box center [680, 218] width 97 height 37
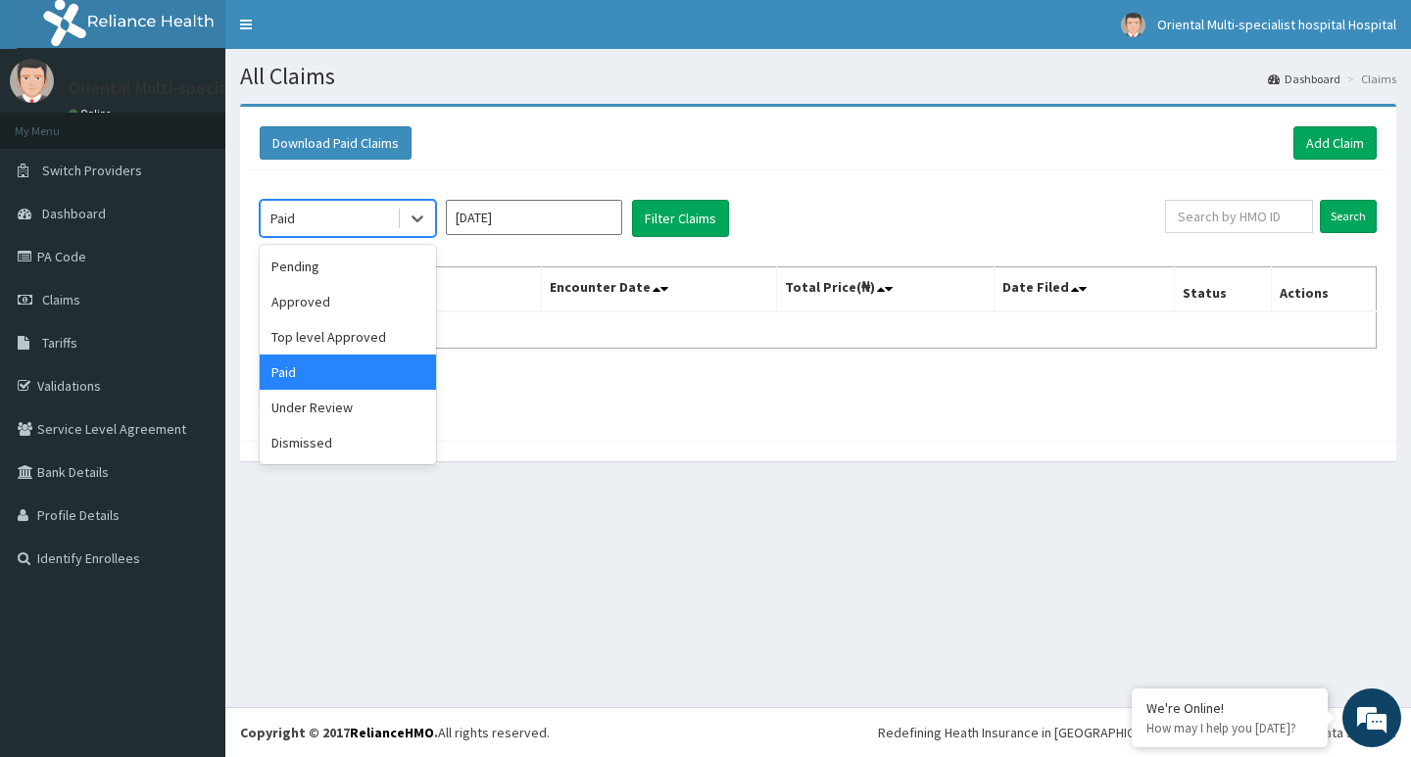
click at [359, 213] on div "Paid" at bounding box center [329, 218] width 136 height 31
click at [322, 413] on div "Under Review" at bounding box center [348, 407] width 176 height 35
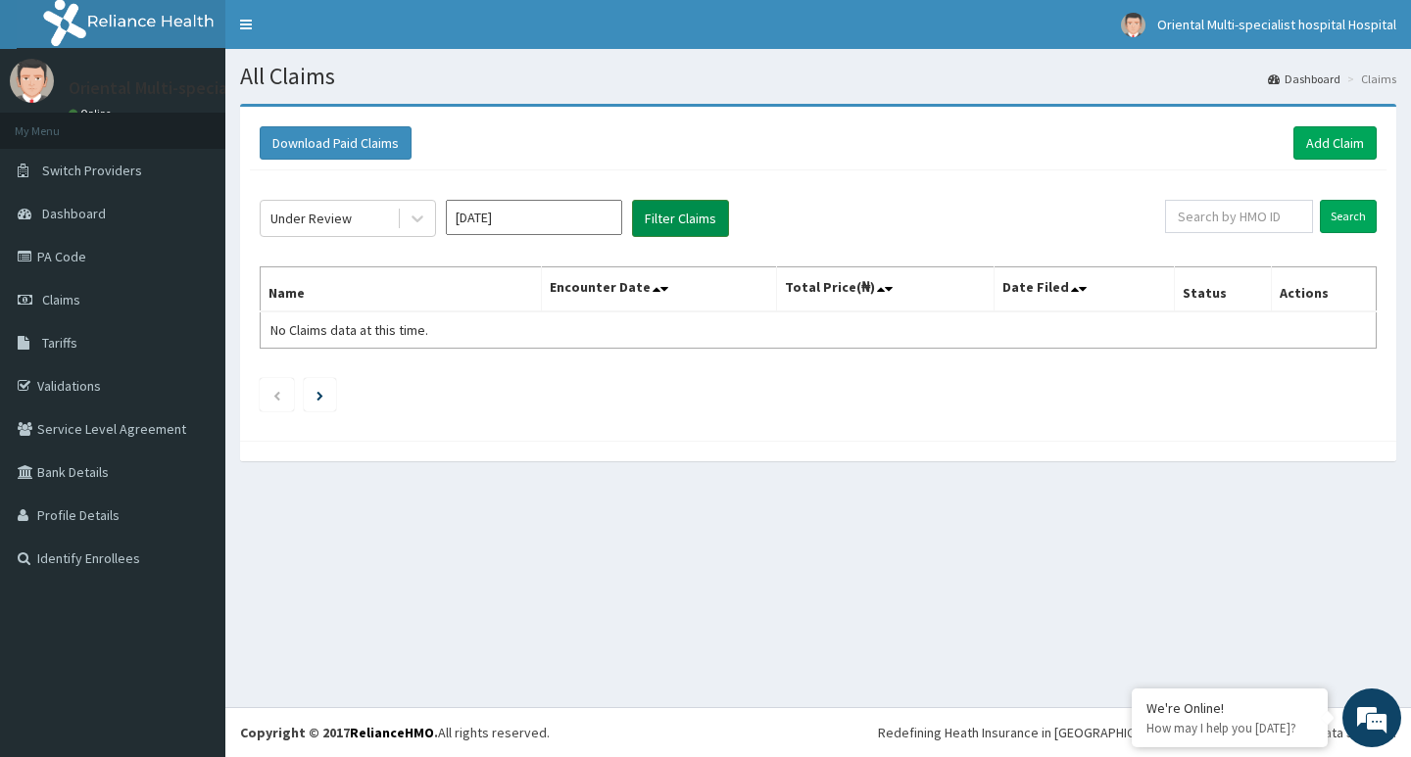
click at [687, 212] on button "Filter Claims" at bounding box center [680, 218] width 97 height 37
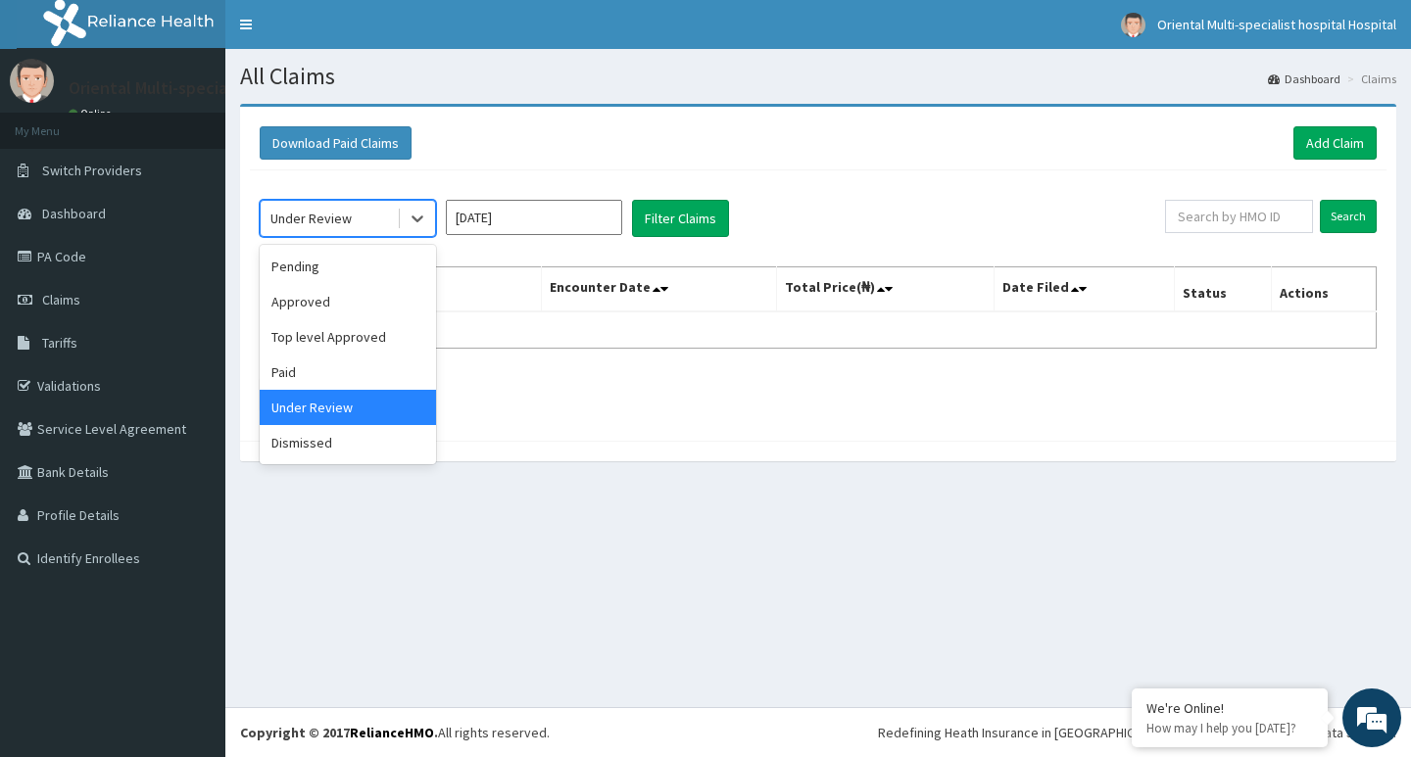
click at [373, 217] on div "Under Review" at bounding box center [329, 218] width 136 height 31
click at [310, 443] on div "Dismissed" at bounding box center [348, 442] width 176 height 35
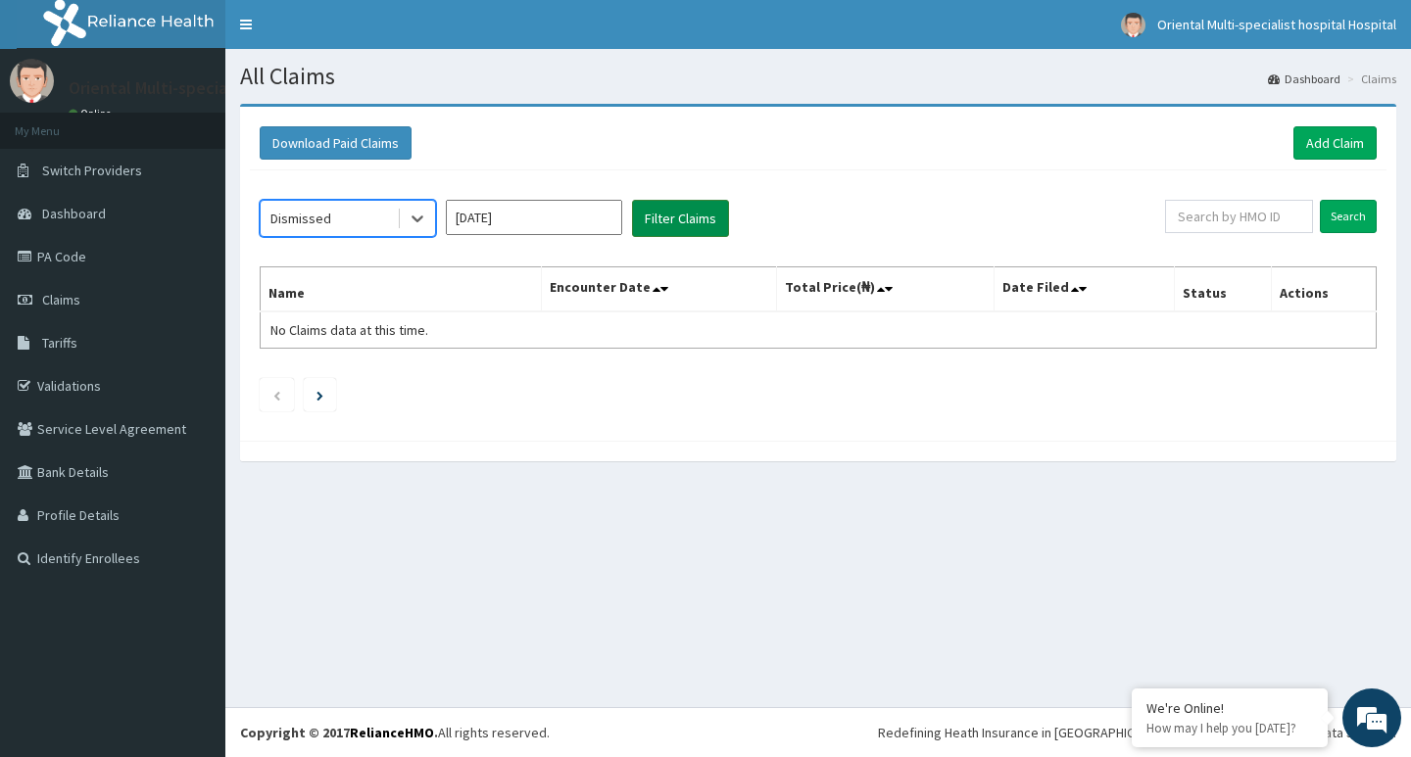
click at [684, 222] on button "Filter Claims" at bounding box center [680, 218] width 97 height 37
click at [905, 180] on div "Dismissed Aug 2025 Filter Claims Search Name Encounter Date Total Price(₦) Date…" at bounding box center [818, 300] width 1136 height 261
